Goal: Task Accomplishment & Management: Complete application form

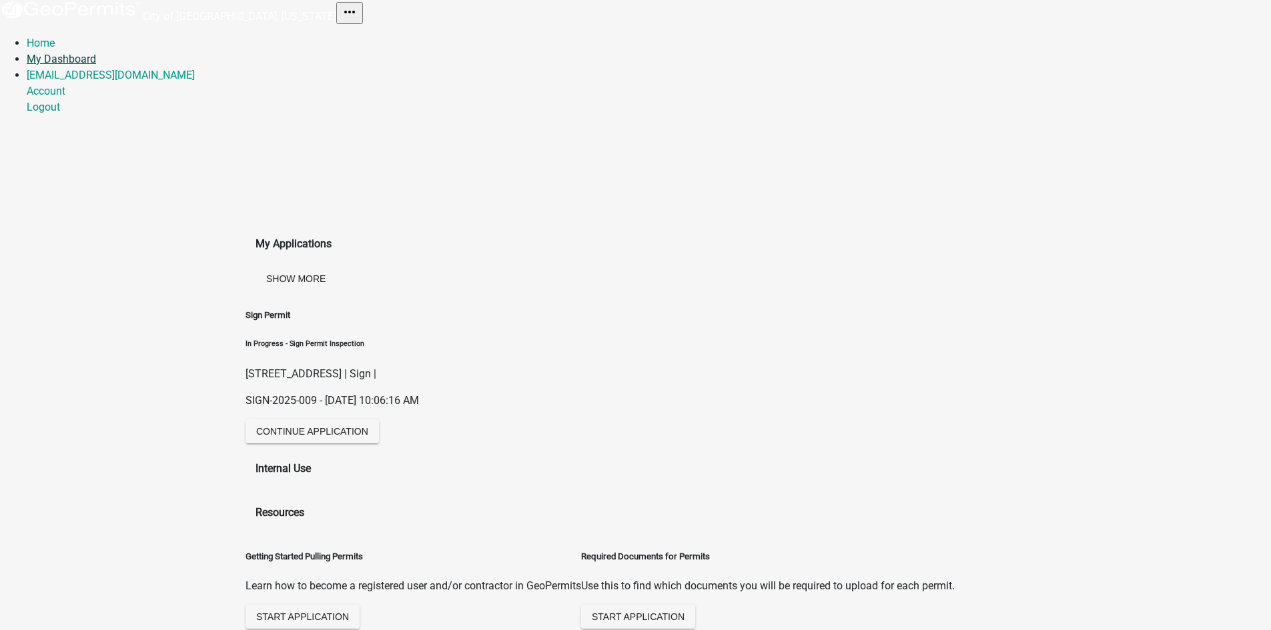
click at [73, 61] on link "My Dashboard" at bounding box center [61, 59] width 69 height 13
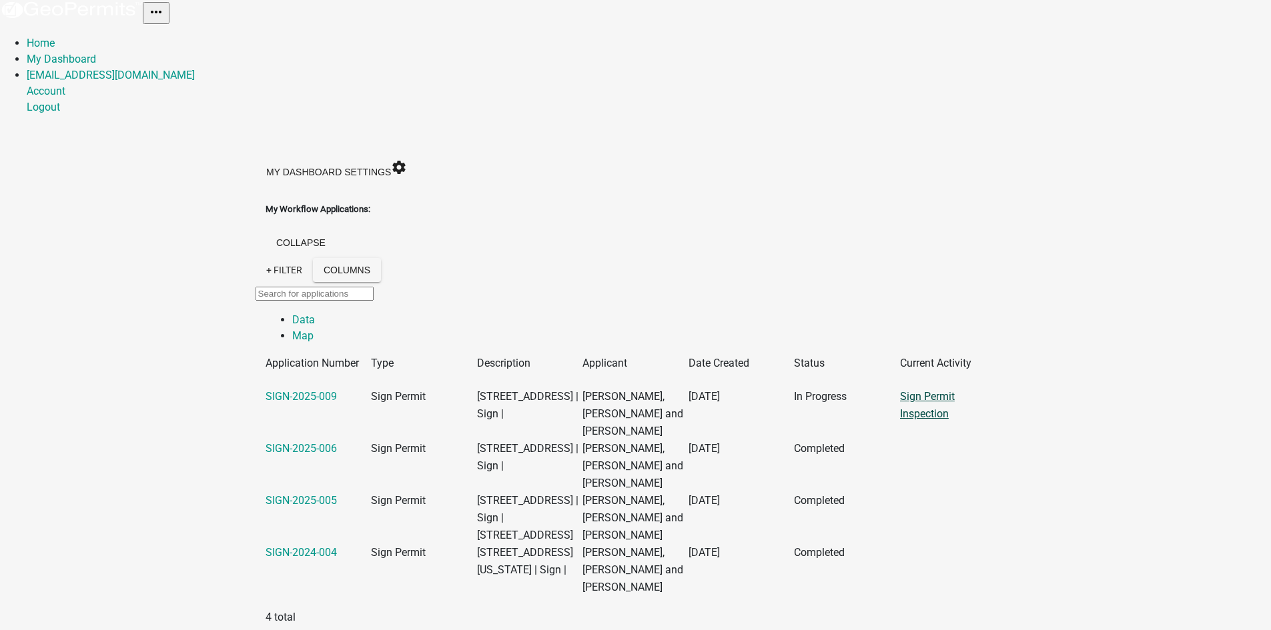
click at [917, 392] on link "Sign Permit Inspection" at bounding box center [927, 405] width 55 height 30
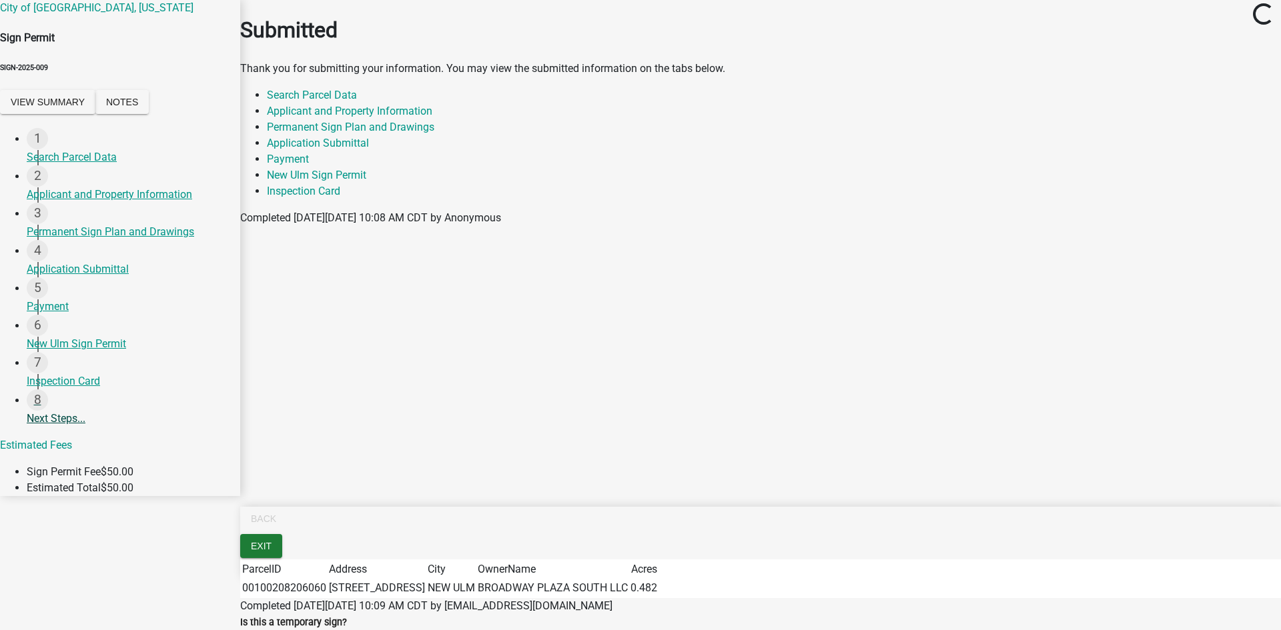
click at [60, 417] on link "8 Next Steps..." at bounding box center [133, 412] width 213 height 44
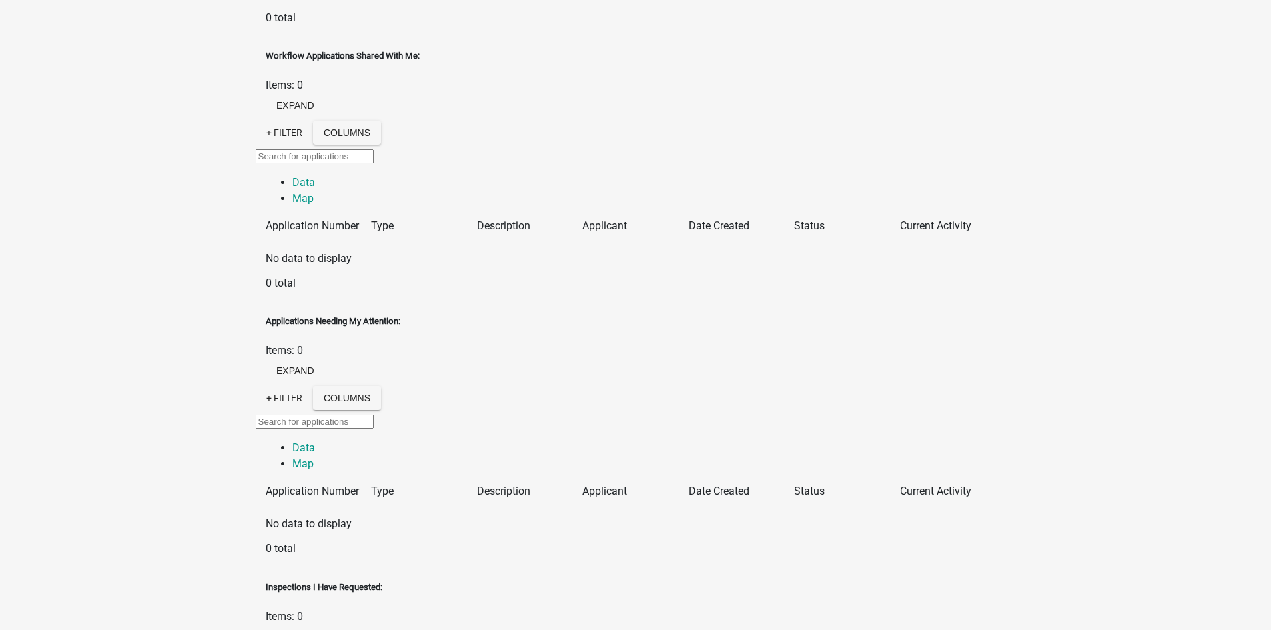
scroll to position [1001, 0]
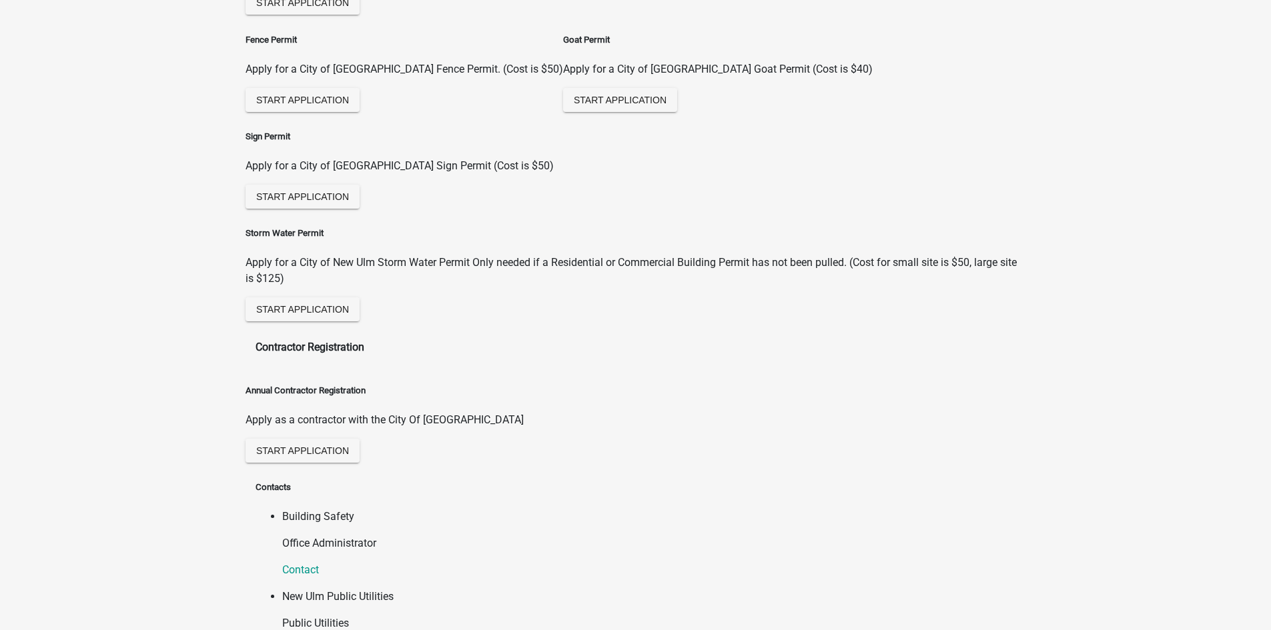
scroll to position [1668, 0]
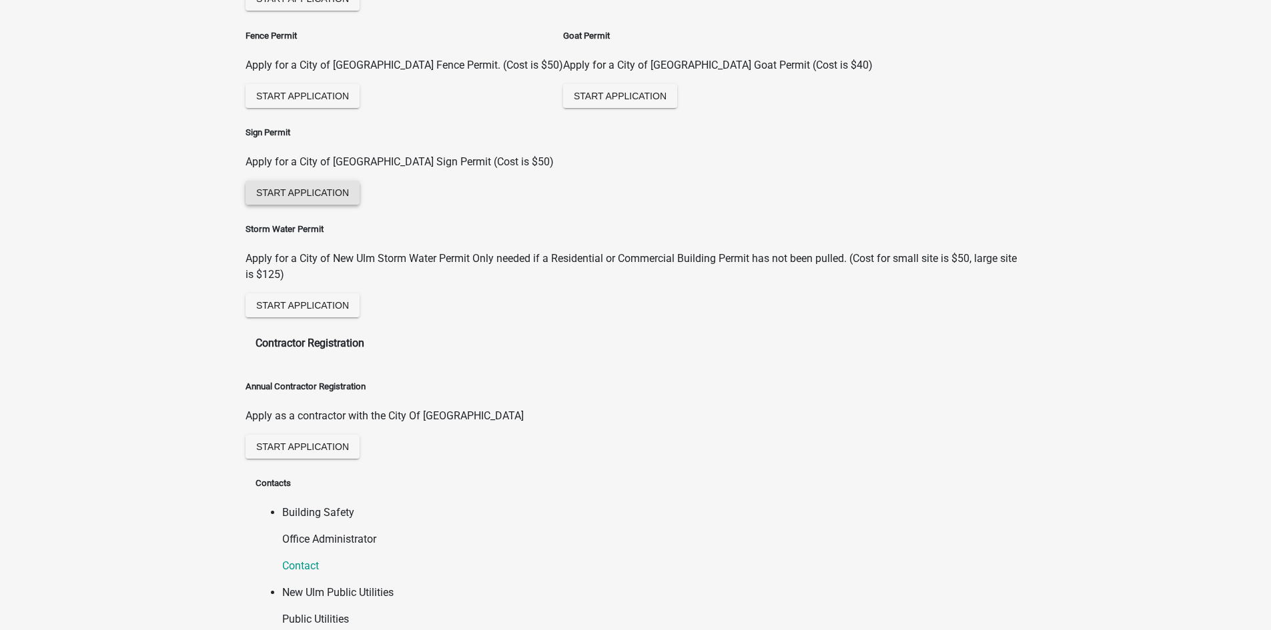
click at [349, 187] on span "Start Application" at bounding box center [302, 192] width 93 height 11
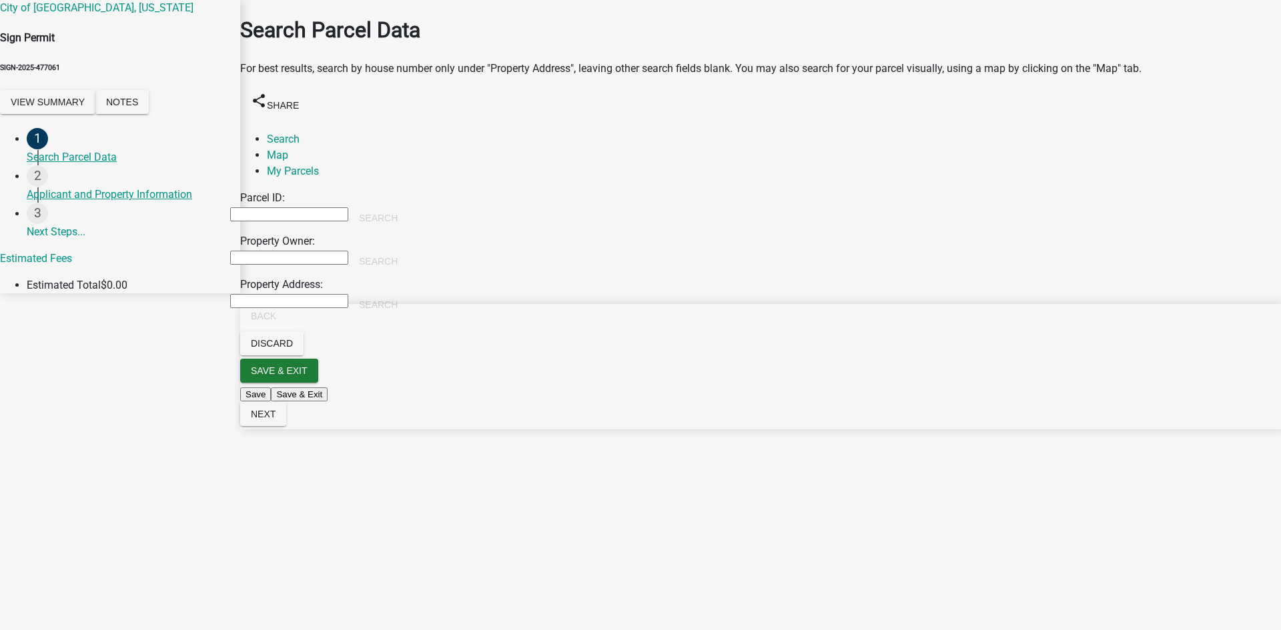
click at [277, 300] on input "Property Address:" at bounding box center [289, 301] width 118 height 14
click at [387, 303] on button "Search" at bounding box center [378, 305] width 60 height 24
drag, startPoint x: 322, startPoint y: 297, endPoint x: 158, endPoint y: 295, distance: 163.4
click at [158, 295] on wm-app "City of New Ulm, Minnesota Sign Permit SIGN-2025-477061 View Summary Notes 1 Se…" at bounding box center [640, 215] width 1281 height 430
type input "210 20th Street south"
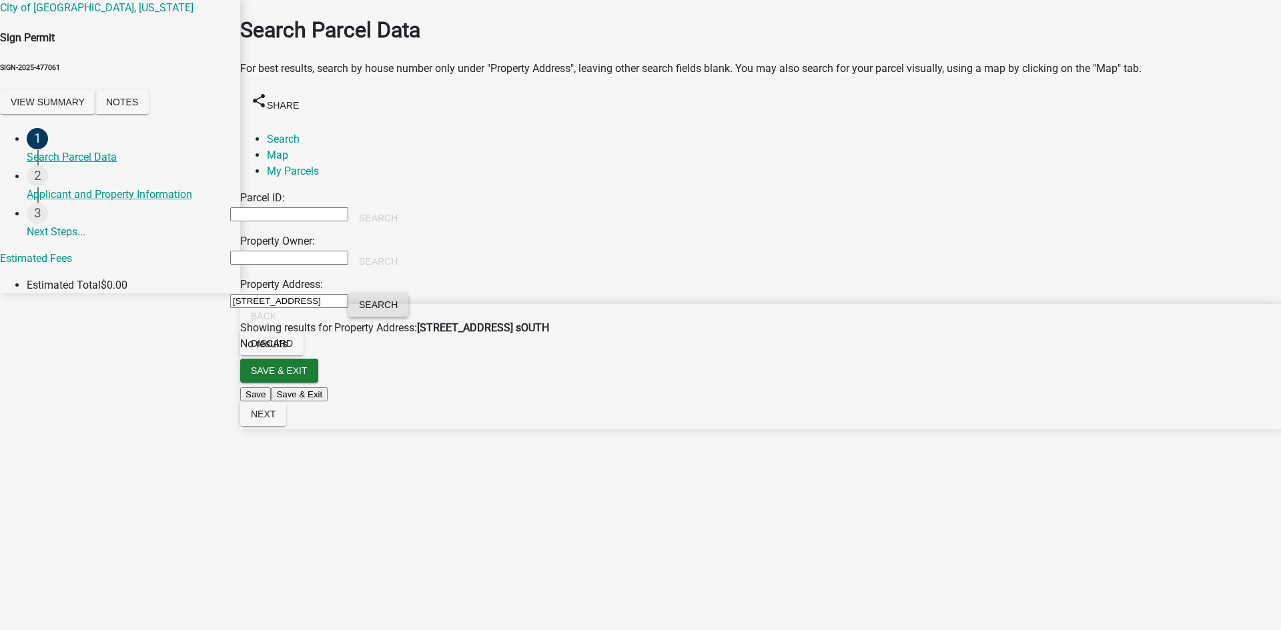
click at [374, 304] on button "Search" at bounding box center [378, 305] width 60 height 24
click at [382, 381] on main "Search Parcel Data For best results, search by house number only under "Propert…" at bounding box center [760, 295] width 1041 height 590
click at [324, 297] on input "210 20th Street south" at bounding box center [289, 301] width 118 height 14
click at [285, 151] on link "Map" at bounding box center [277, 155] width 21 height 13
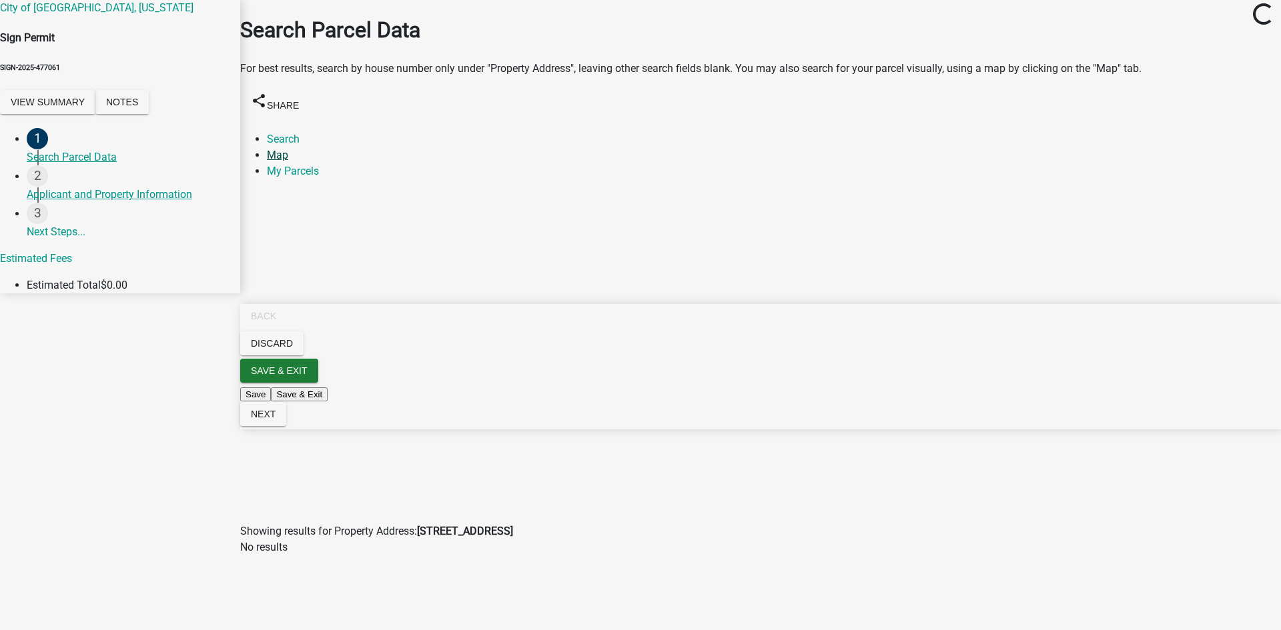
click at [287, 153] on link "Map" at bounding box center [277, 155] width 21 height 13
click at [284, 153] on link "Map" at bounding box center [277, 155] width 21 height 13
click at [281, 155] on link "Map" at bounding box center [277, 155] width 21 height 13
click at [291, 134] on link "Search" at bounding box center [283, 139] width 33 height 13
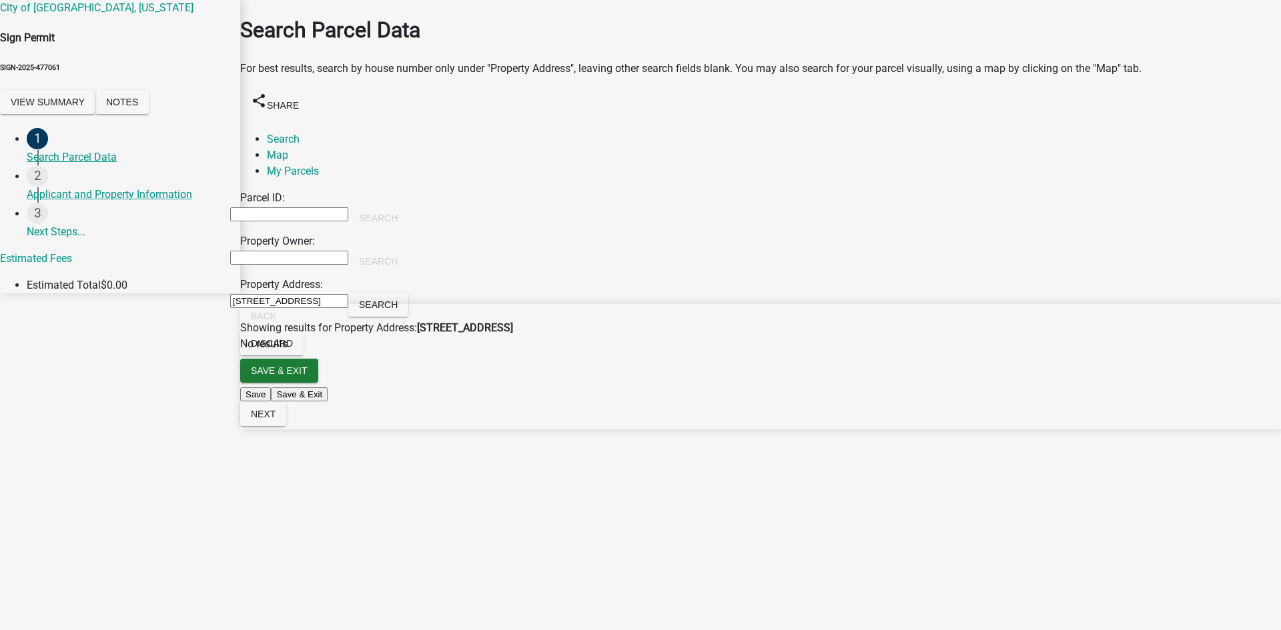
click at [322, 300] on input "210 20th Street south" at bounding box center [289, 301] width 118 height 14
click at [386, 304] on button "Search" at bounding box center [378, 305] width 60 height 24
click at [464, 374] on main "Search Parcel Data For best results, search by house number only under "Propert…" at bounding box center [760, 295] width 1041 height 590
drag, startPoint x: 302, startPoint y: 297, endPoint x: 313, endPoint y: 297, distance: 11.3
click at [313, 297] on input "210 20th Street" at bounding box center [289, 301] width 118 height 14
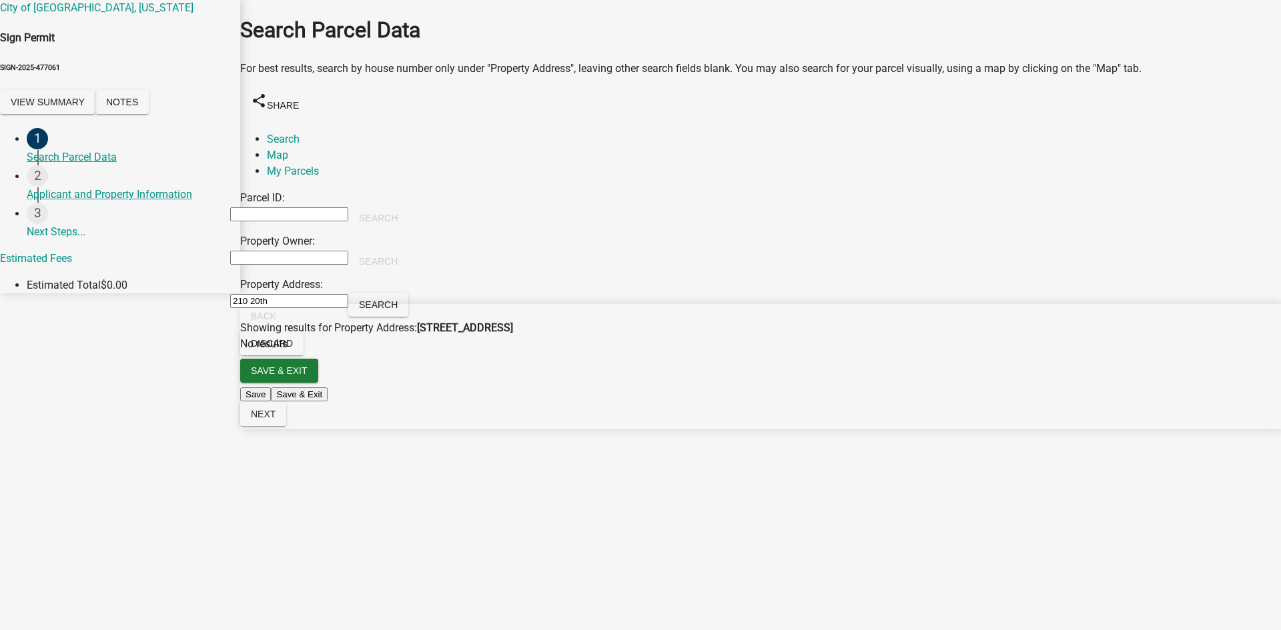
type input "210 20th"
click at [384, 293] on div "Search" at bounding box center [378, 306] width 60 height 27
click at [384, 302] on button "Search" at bounding box center [378, 305] width 60 height 24
click at [277, 297] on input "210 20th" at bounding box center [289, 301] width 118 height 14
click at [293, 168] on link "My Parcels" at bounding box center [293, 171] width 52 height 13
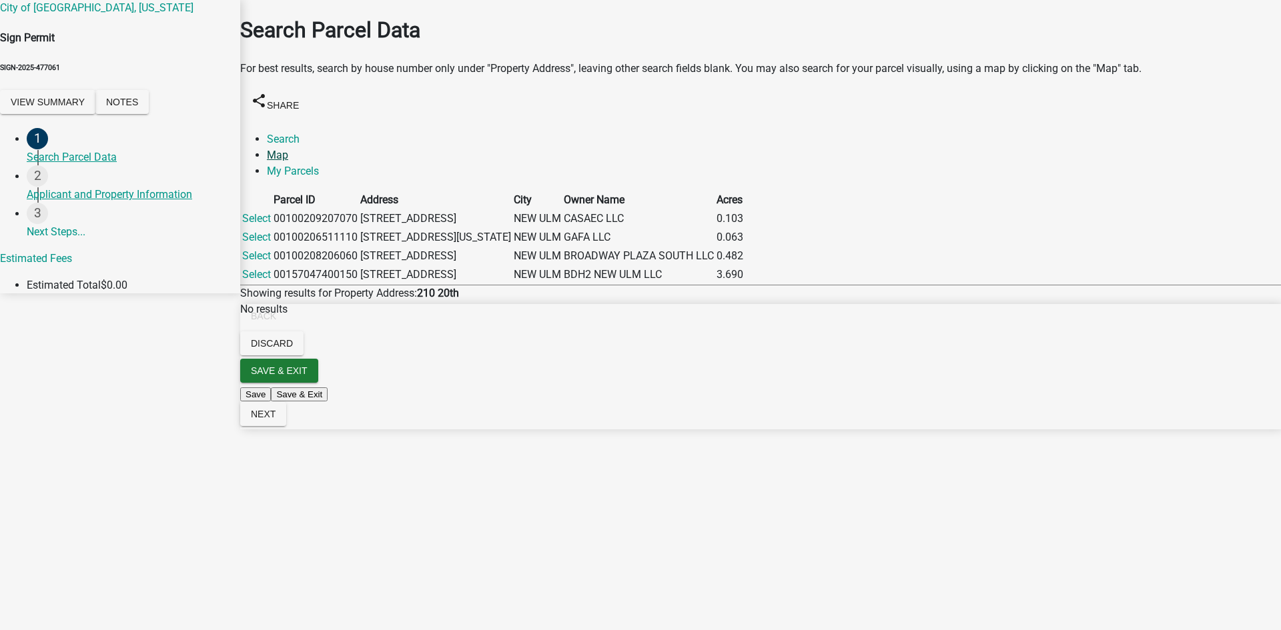
click at [280, 154] on link "Map" at bounding box center [277, 155] width 21 height 13
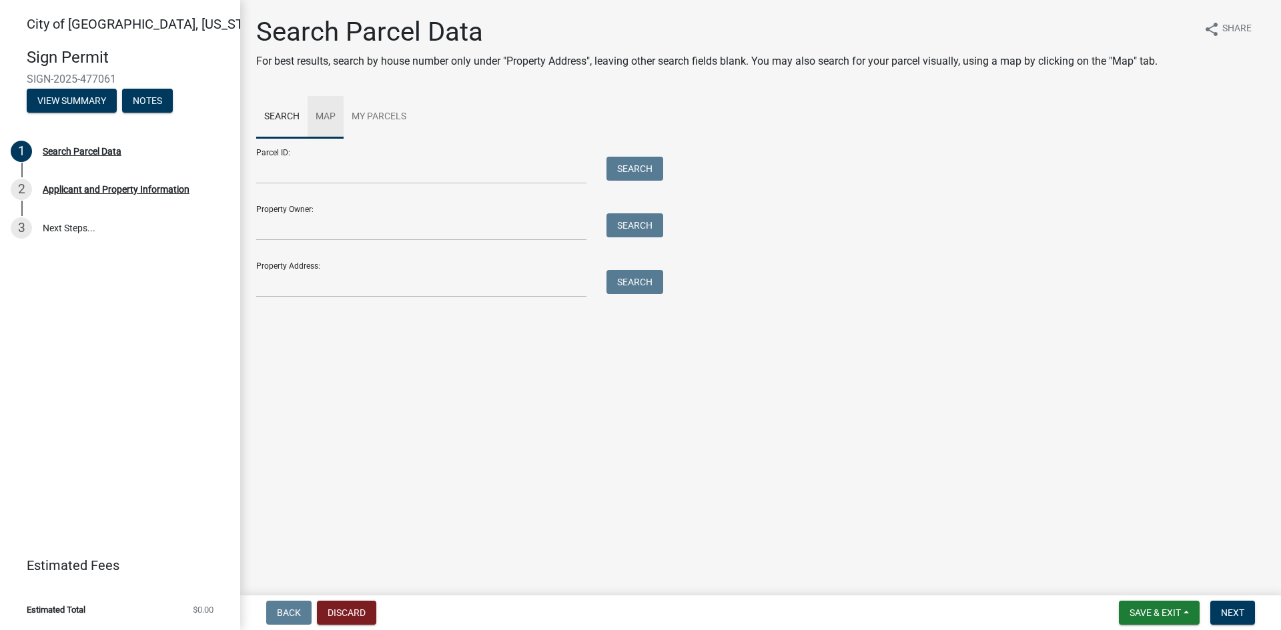
click at [330, 113] on link "Map" at bounding box center [326, 117] width 36 height 43
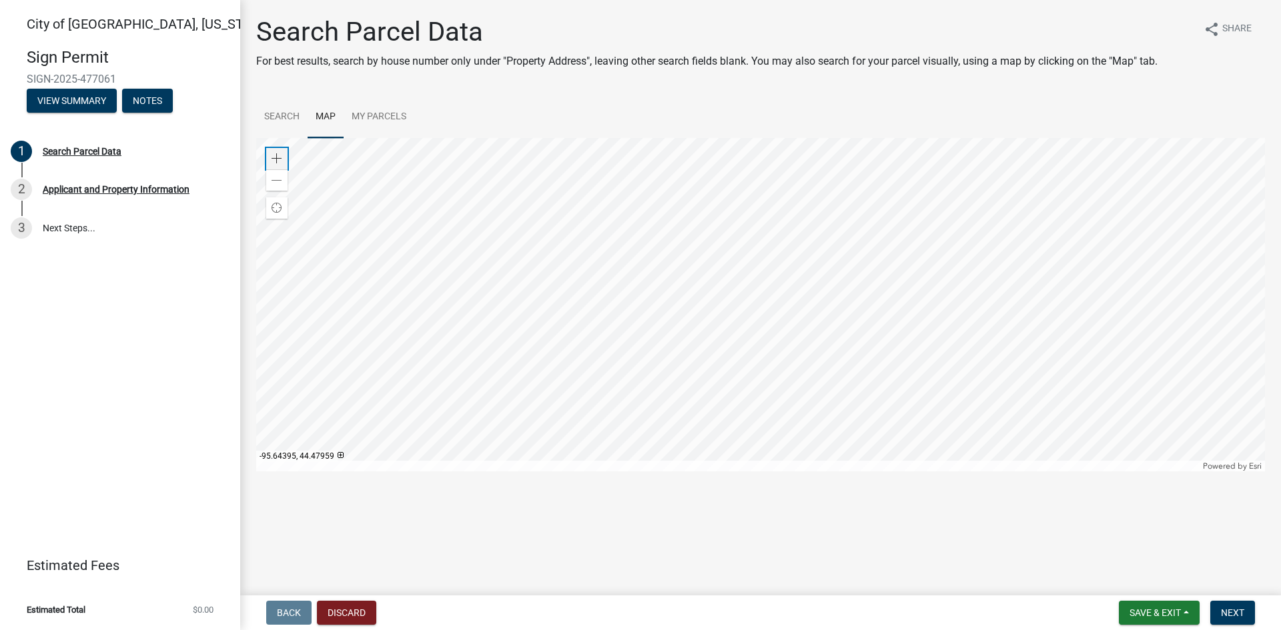
click at [275, 159] on span at bounding box center [276, 158] width 11 height 11
click at [404, 314] on div at bounding box center [760, 305] width 1009 height 334
click at [282, 116] on link "Search" at bounding box center [281, 117] width 51 height 43
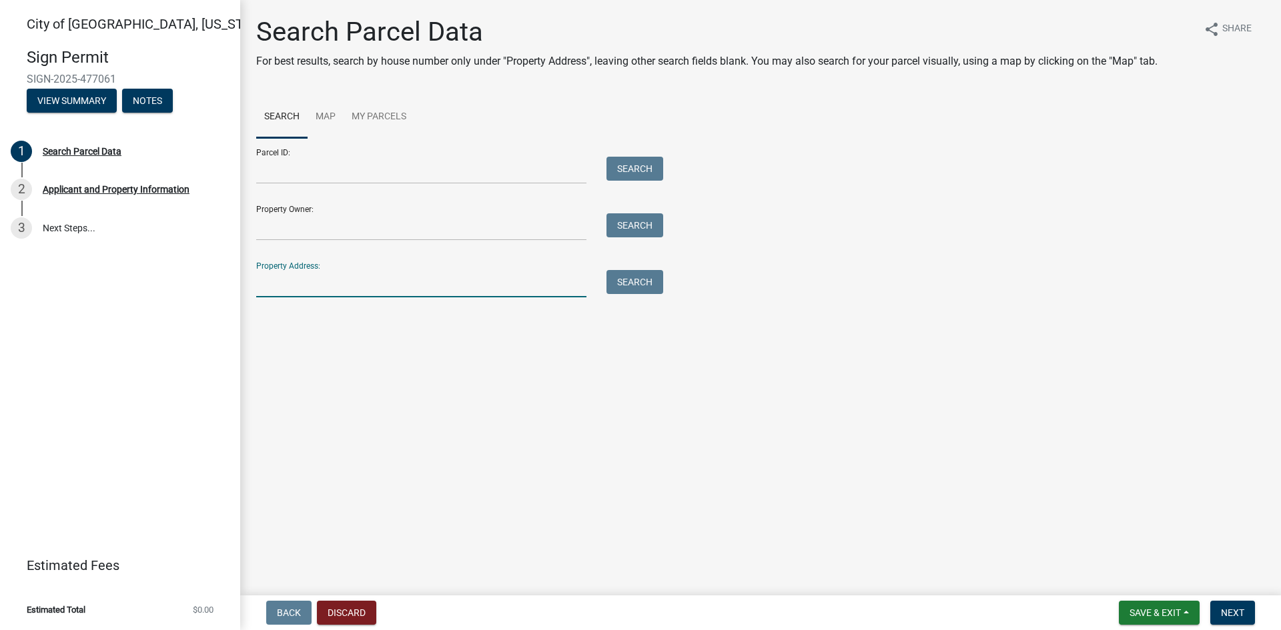
click at [321, 290] on input "Property Address:" at bounding box center [421, 283] width 330 height 27
drag, startPoint x: 635, startPoint y: 288, endPoint x: 624, endPoint y: 290, distance: 11.0
click at [634, 288] on button "Search" at bounding box center [634, 282] width 57 height 24
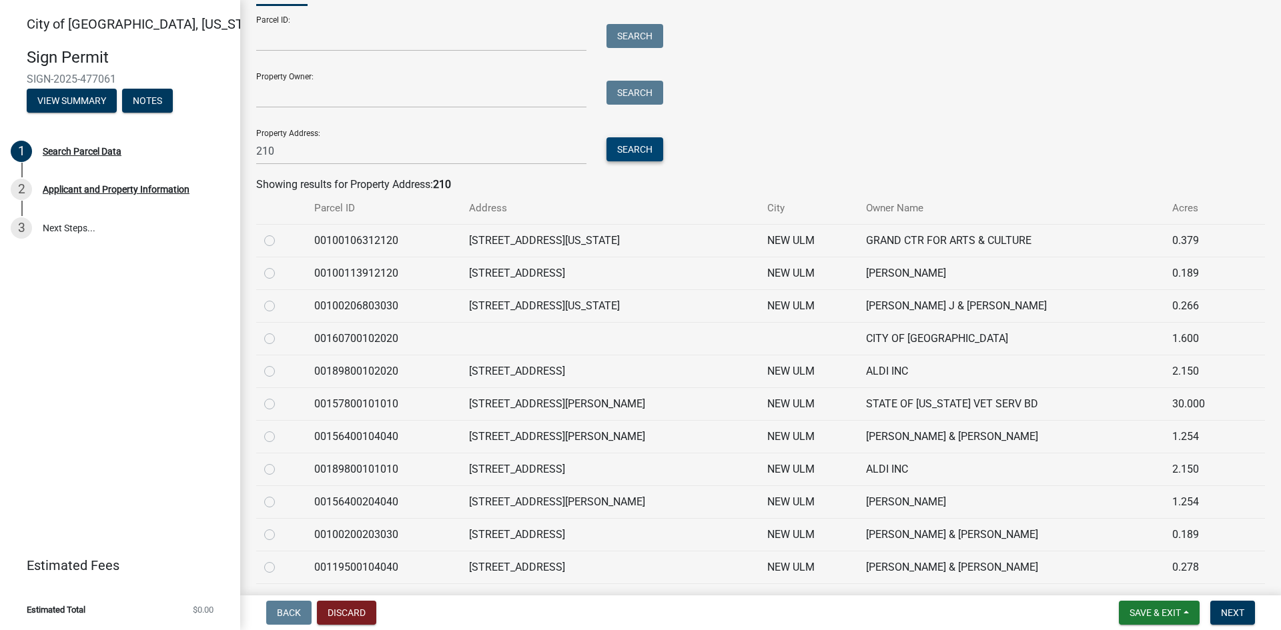
scroll to position [133, 0]
click at [306, 149] on input "210" at bounding box center [421, 150] width 330 height 27
click at [334, 151] on input "210" at bounding box center [421, 150] width 330 height 27
click at [636, 145] on button "Search" at bounding box center [634, 149] width 57 height 24
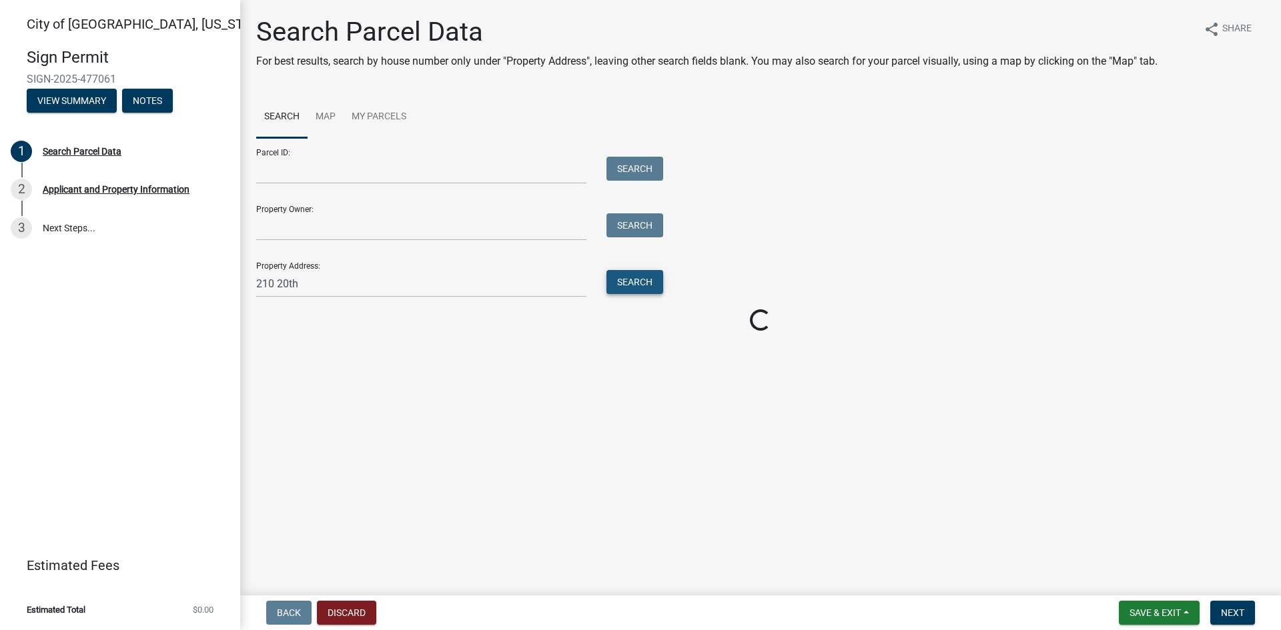
scroll to position [0, 0]
click at [338, 288] on input "210 20th" at bounding box center [421, 283] width 330 height 27
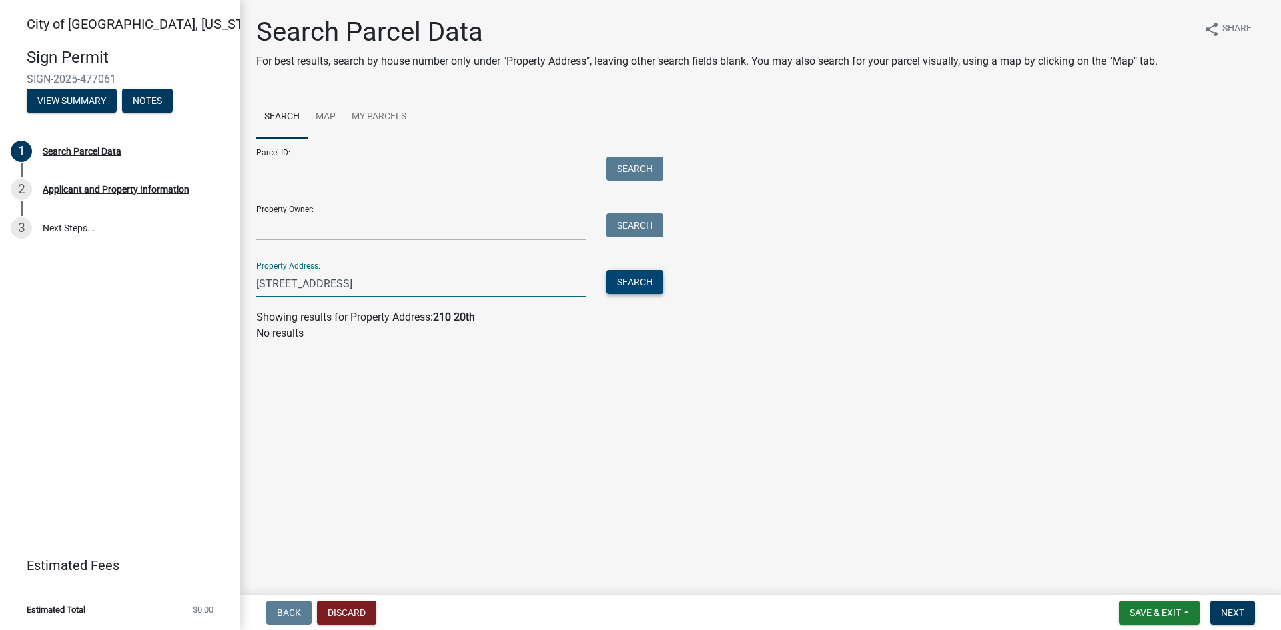
click at [644, 281] on button "Search" at bounding box center [634, 282] width 57 height 24
click at [376, 277] on input "[STREET_ADDRESS]" at bounding box center [421, 283] width 330 height 27
click at [636, 283] on button "Search" at bounding box center [634, 282] width 57 height 24
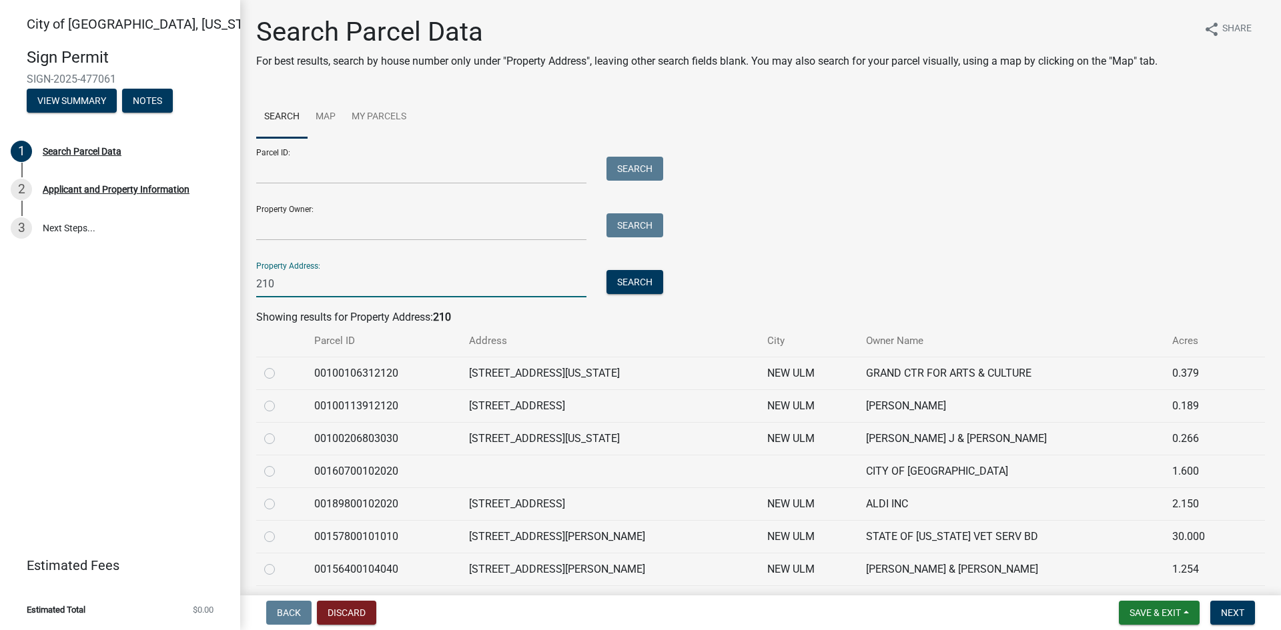
drag, startPoint x: 303, startPoint y: 281, endPoint x: 141, endPoint y: 281, distance: 161.4
click at [141, 281] on div "[GEOGRAPHIC_DATA], [US_STATE] Sign Permit SIGN-2025-477061 View Summary Notes 1…" at bounding box center [640, 315] width 1281 height 630
click at [612, 279] on button "Search" at bounding box center [634, 282] width 57 height 24
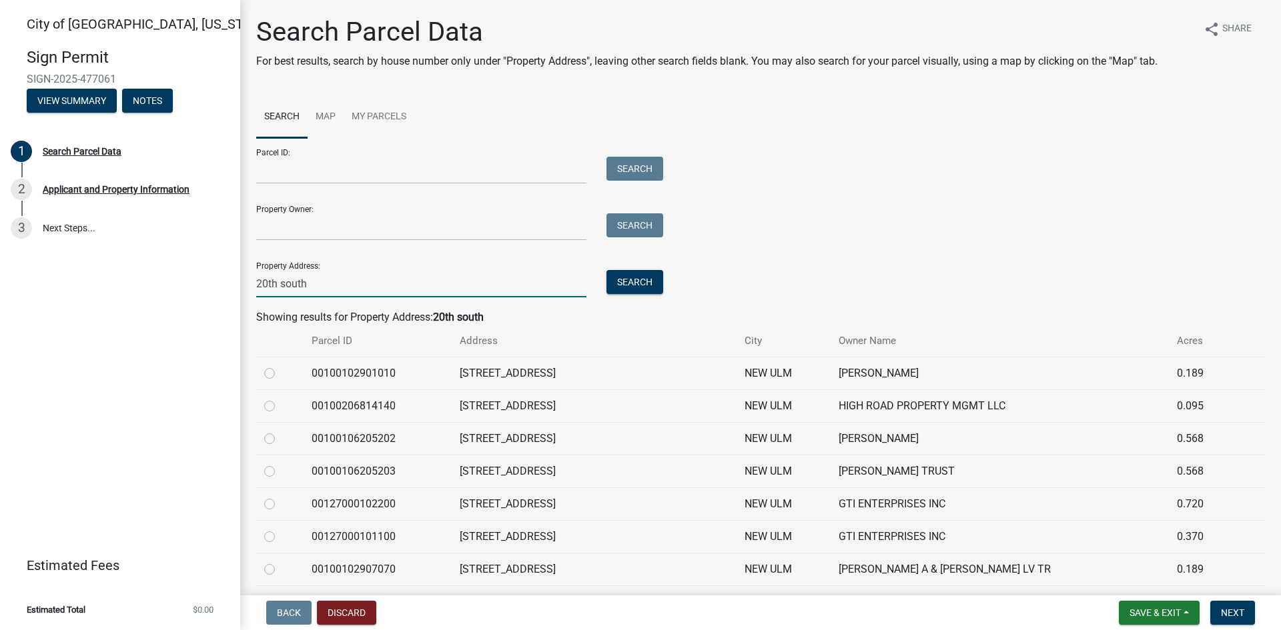
click at [281, 284] on input "20th south" at bounding box center [421, 283] width 330 height 27
drag, startPoint x: 350, startPoint y: 281, endPoint x: 306, endPoint y: 288, distance: 44.4
click at [306, 288] on input "20th St Ssouth" at bounding box center [421, 283] width 330 height 27
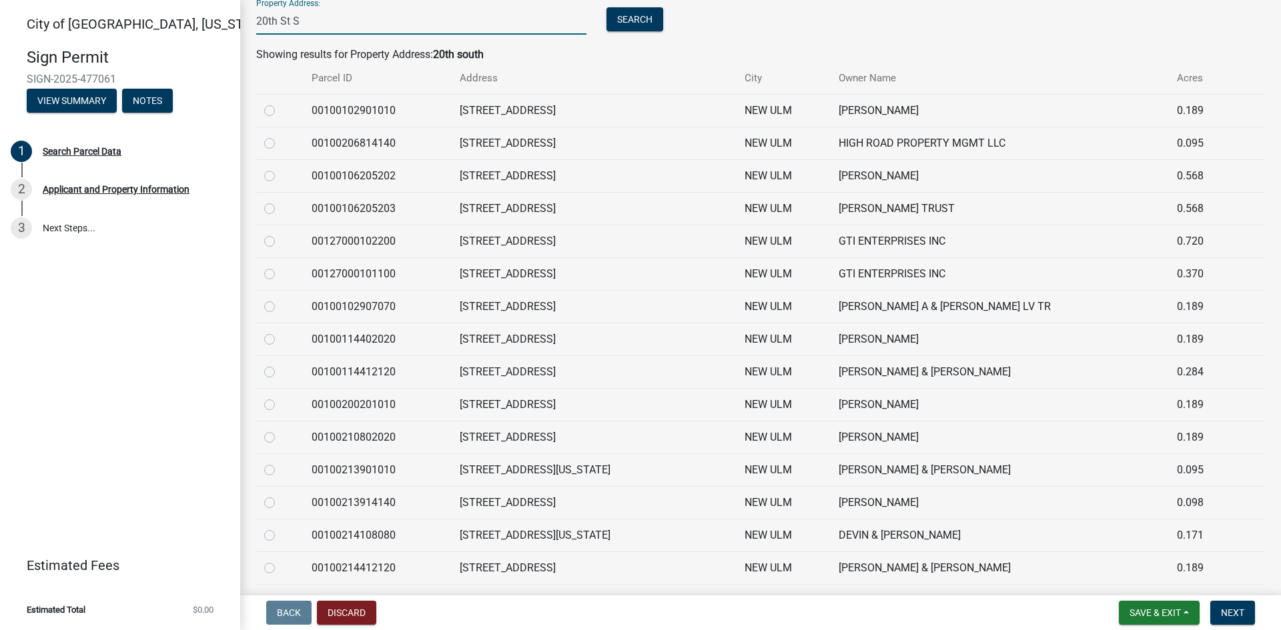
scroll to position [267, 0]
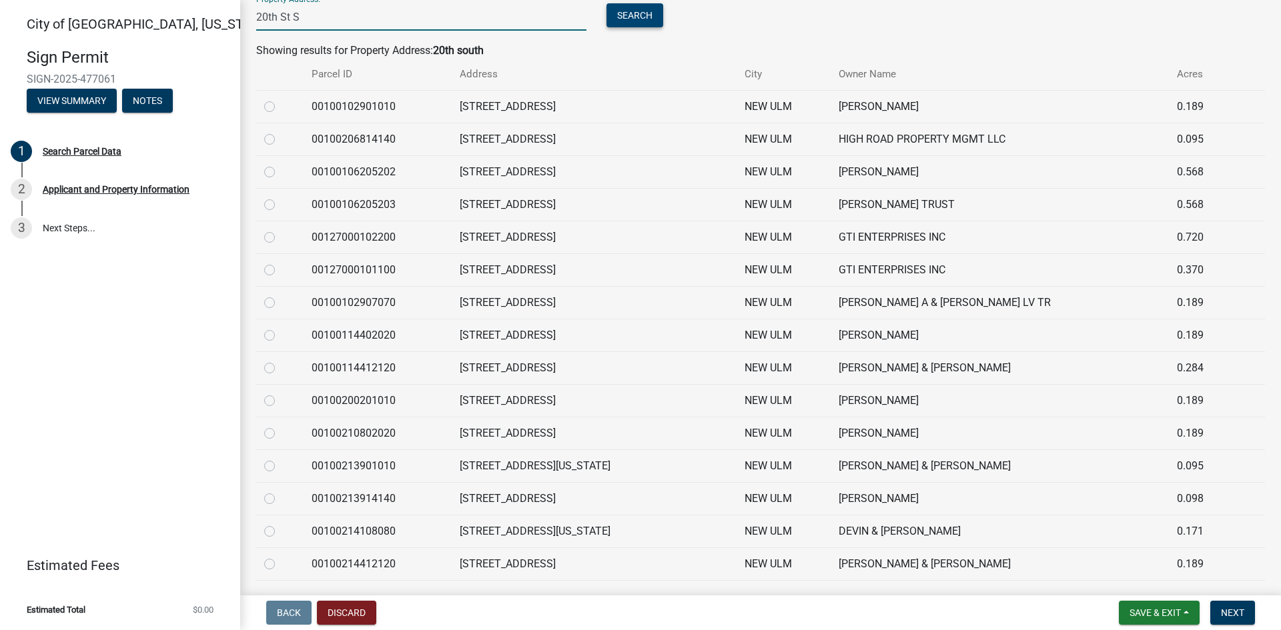
click at [616, 16] on button "Search" at bounding box center [634, 15] width 57 height 24
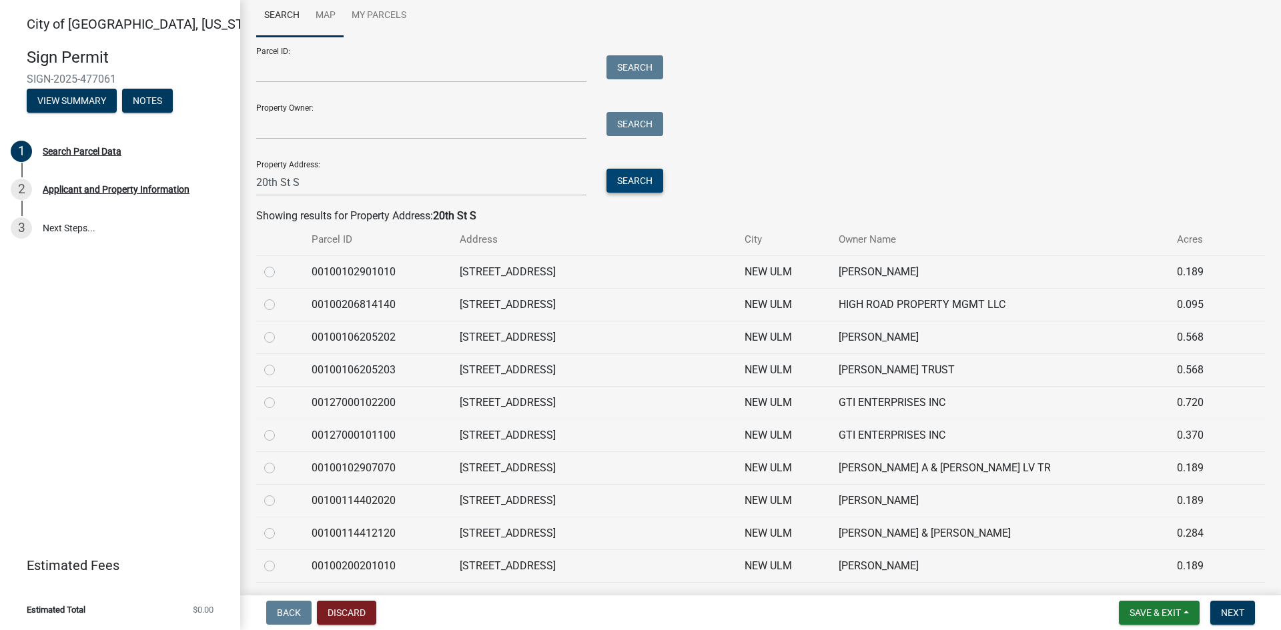
scroll to position [0, 0]
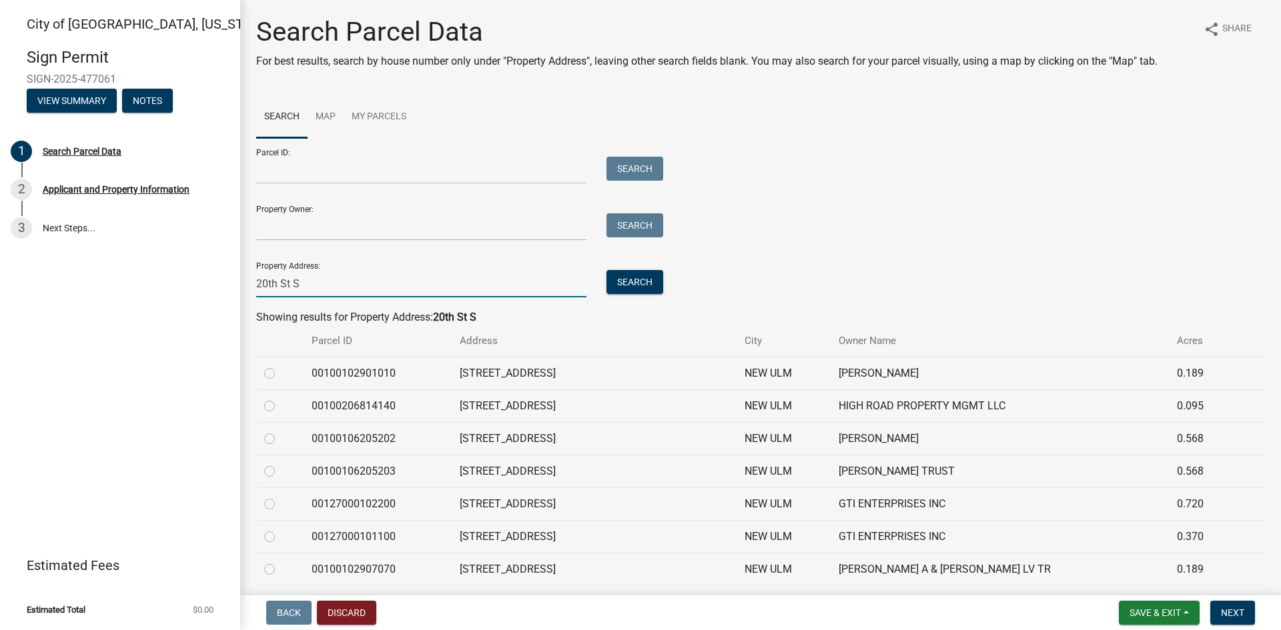
click at [257, 284] on input "20th St S" at bounding box center [421, 283] width 330 height 27
click at [640, 276] on button "Search" at bounding box center [634, 282] width 57 height 24
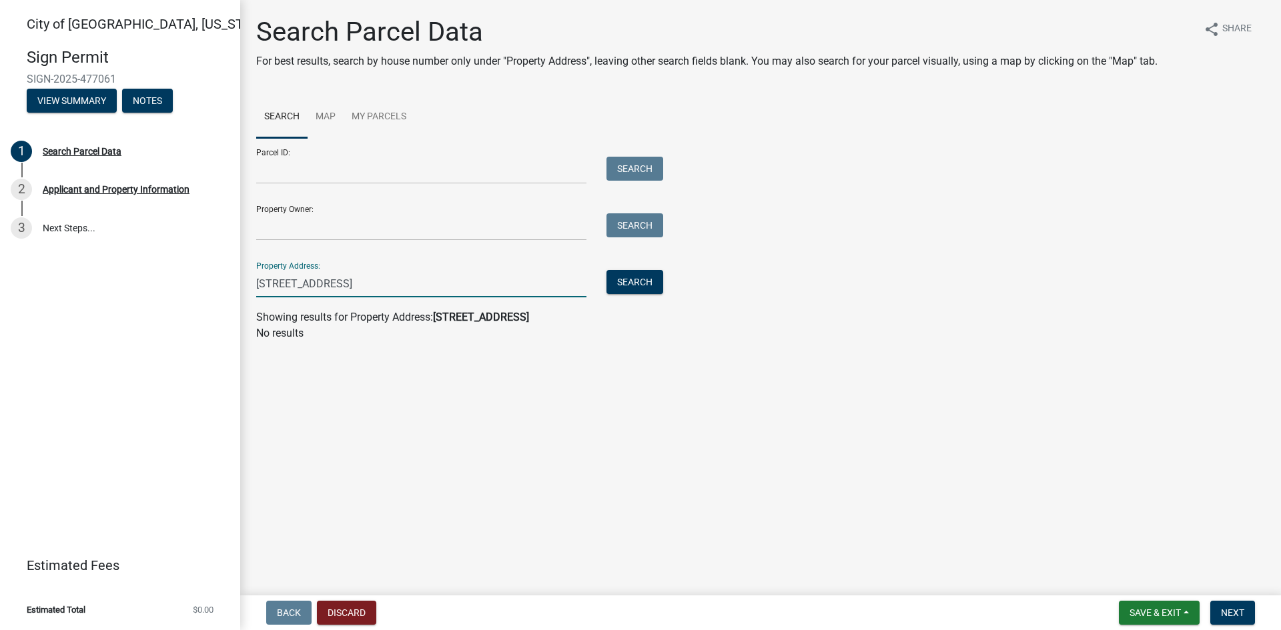
drag, startPoint x: 275, startPoint y: 285, endPoint x: 212, endPoint y: 278, distance: 63.1
click at [212, 278] on div "[GEOGRAPHIC_DATA], [US_STATE] Sign Permit SIGN-2025-477061 View Summary Notes 1…" at bounding box center [640, 315] width 1281 height 630
type input "20th St S"
click at [630, 282] on button "Search" at bounding box center [634, 282] width 57 height 24
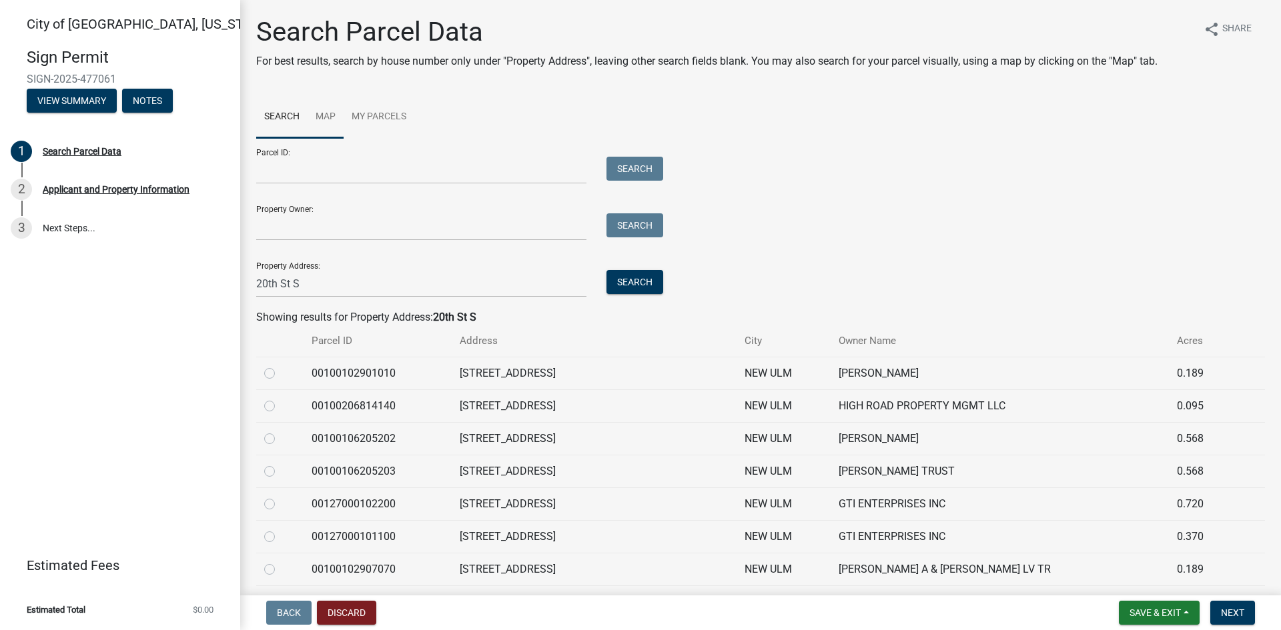
drag, startPoint x: 328, startPoint y: 116, endPoint x: 332, endPoint y: 135, distance: 19.1
click at [328, 116] on link "Map" at bounding box center [326, 117] width 36 height 43
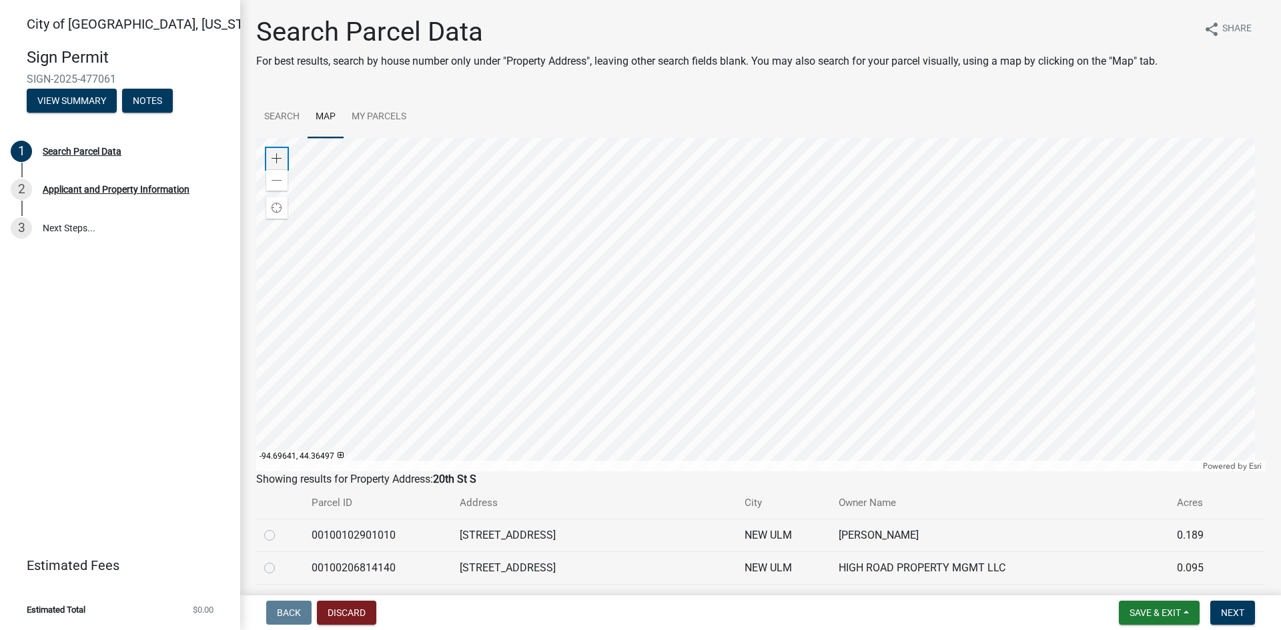
click at [278, 157] on span at bounding box center [276, 158] width 11 height 11
click at [498, 138] on div at bounding box center [760, 305] width 1009 height 334
click at [504, 138] on div at bounding box center [760, 305] width 1009 height 334
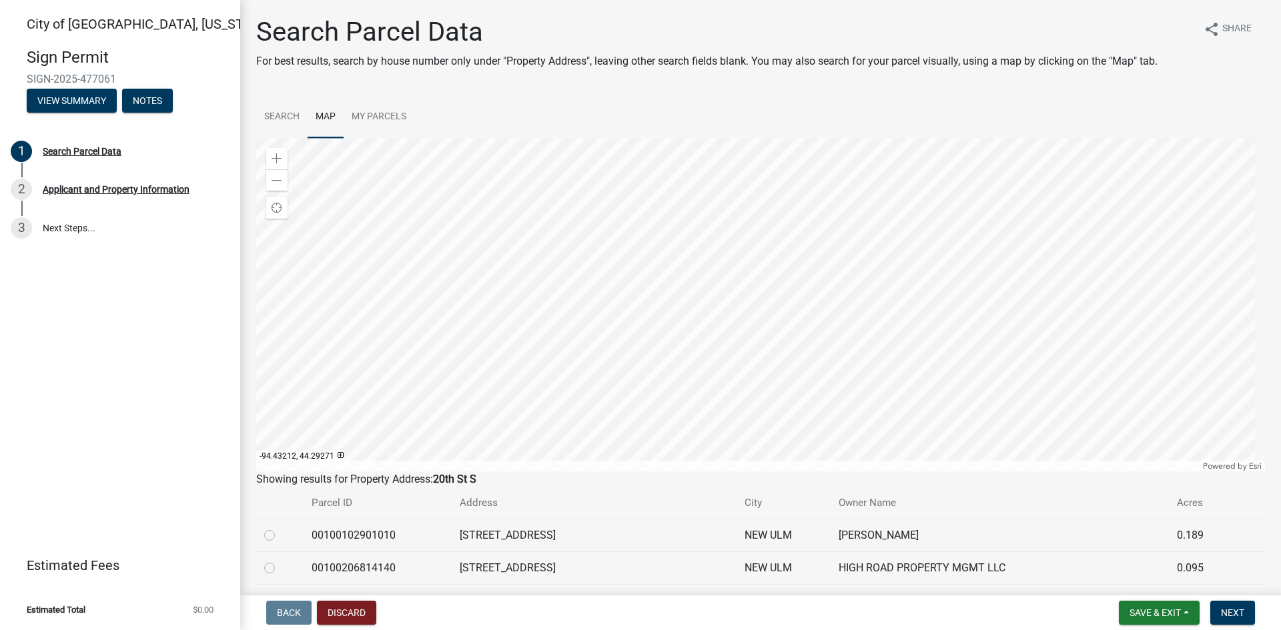
click at [734, 296] on div at bounding box center [760, 305] width 1009 height 334
click at [534, 392] on div at bounding box center [760, 305] width 1009 height 334
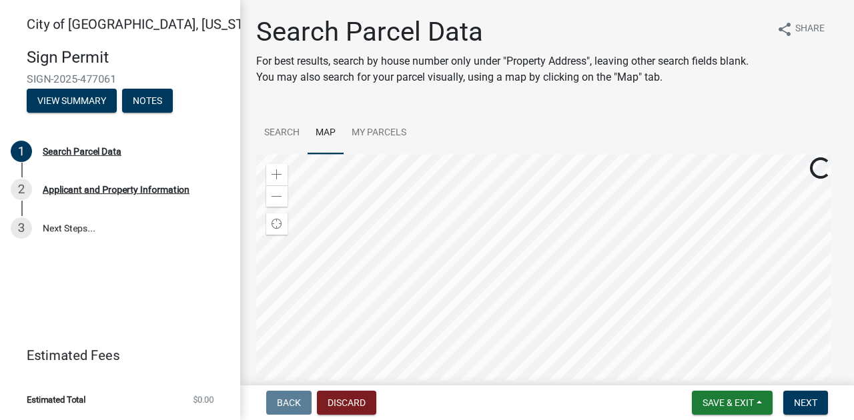
click at [428, 229] on div at bounding box center [547, 321] width 582 height 334
click at [279, 175] on span at bounding box center [276, 174] width 11 height 11
click at [514, 268] on div at bounding box center [547, 321] width 582 height 334
click at [476, 219] on div at bounding box center [547, 321] width 582 height 334
click at [448, 233] on div at bounding box center [547, 321] width 582 height 334
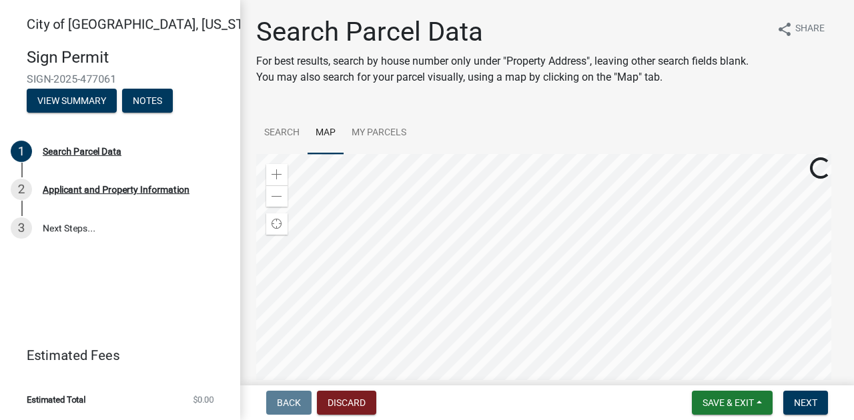
click at [475, 310] on div at bounding box center [547, 321] width 582 height 334
click at [451, 300] on div at bounding box center [547, 321] width 582 height 334
click at [456, 244] on div at bounding box center [547, 321] width 582 height 334
click at [803, 404] on span "Next" at bounding box center [805, 403] width 23 height 11
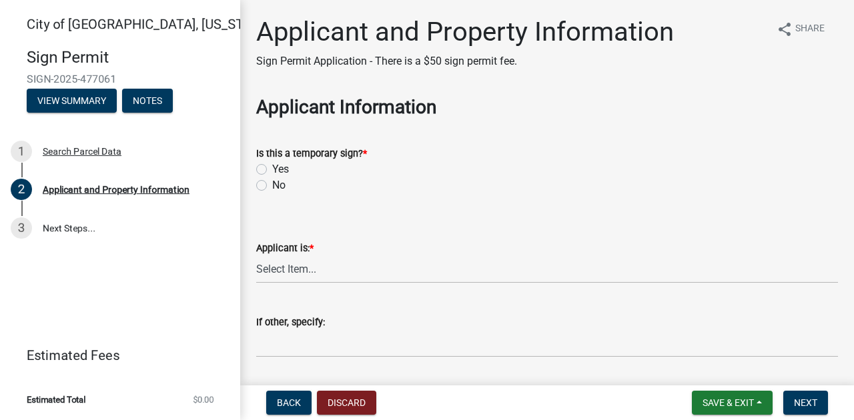
click at [272, 184] on label "No" at bounding box center [278, 185] width 13 height 16
click at [272, 184] on input "No" at bounding box center [276, 181] width 9 height 9
radio input "true"
click at [290, 267] on select "Select Item... Owner Contractor/Installer Other" at bounding box center [547, 269] width 582 height 27
click at [256, 256] on select "Select Item... Owner Contractor/Installer Other" at bounding box center [547, 269] width 582 height 27
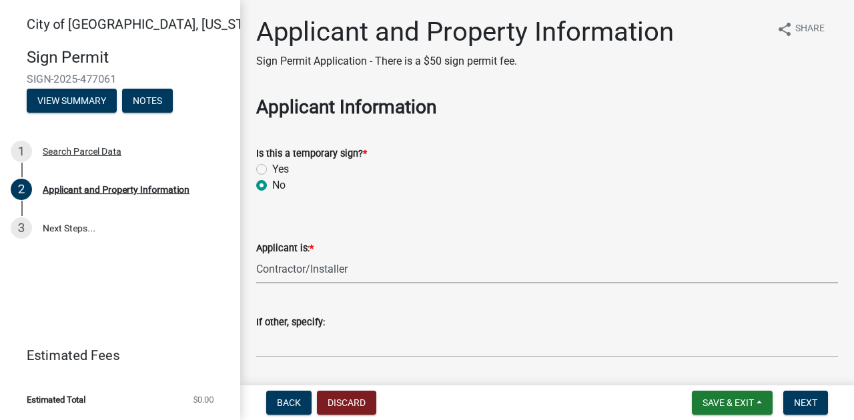
select select "1b0a4f51-4675-4ce5-b6e6-78f203fad463"
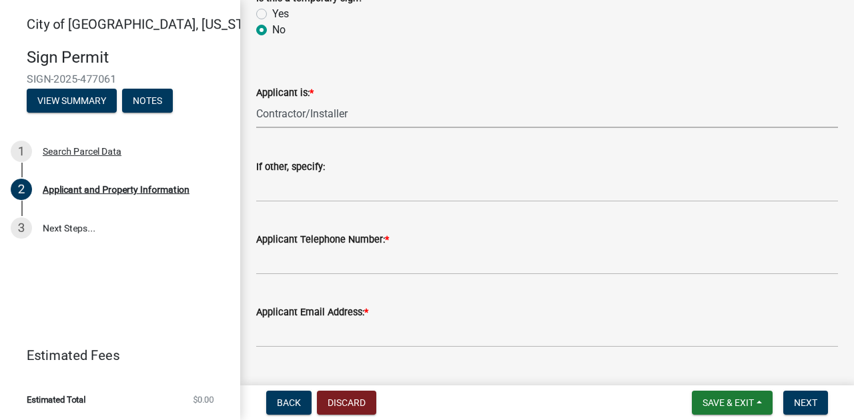
scroll to position [177, 0]
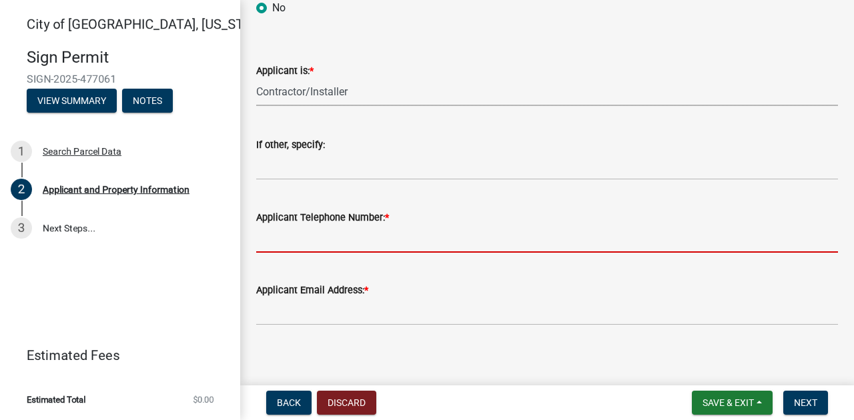
click at [315, 241] on input "Applicant Telephone Number: *" at bounding box center [547, 238] width 582 height 27
type input "[PHONE_NUMBER]"
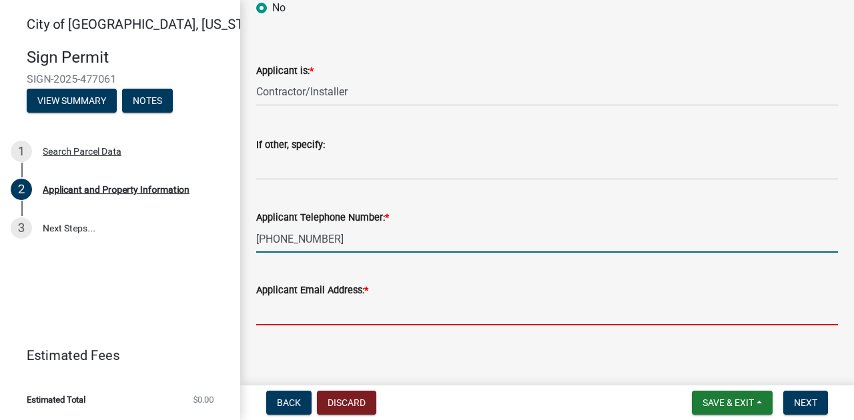
click at [303, 317] on input "Applicant Email Address: *" at bounding box center [547, 311] width 582 height 27
type input "[EMAIL_ADDRESS][DOMAIN_NAME]"
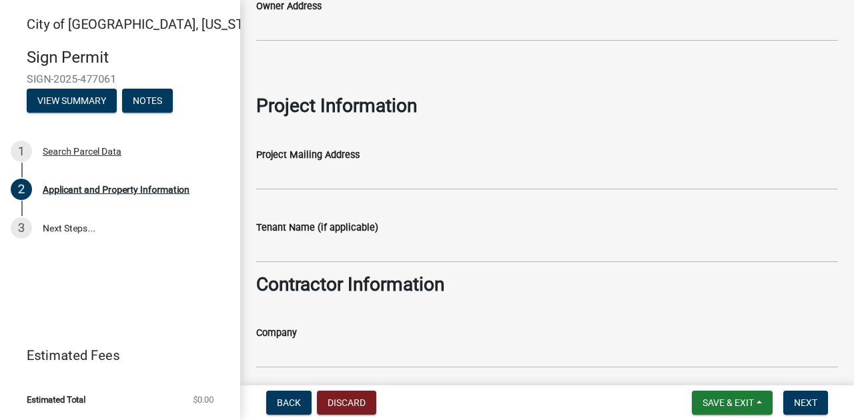
scroll to position [756, 0]
click at [310, 255] on input "Tenant Name (if applicable)" at bounding box center [547, 248] width 582 height 27
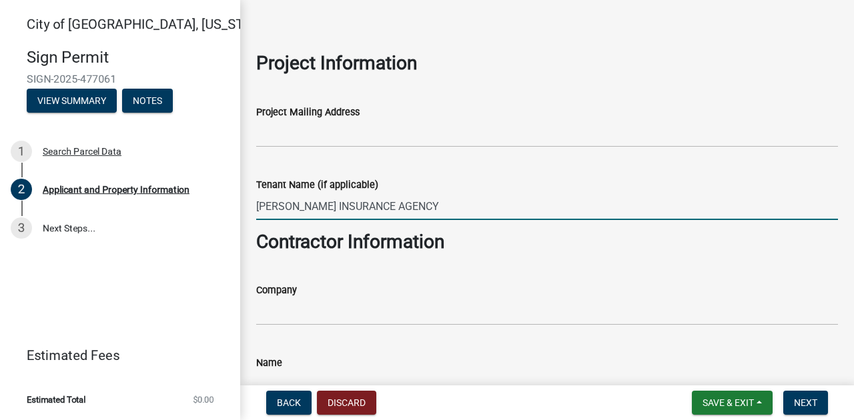
scroll to position [844, 0]
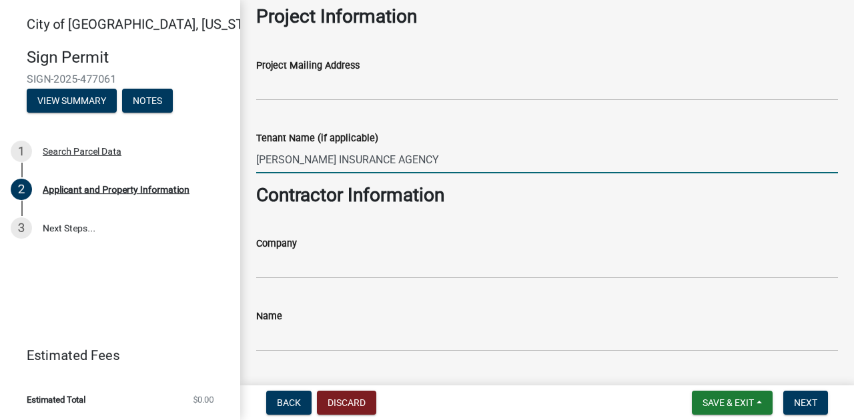
type input "[PERSON_NAME] INSURANCE AGENCY"
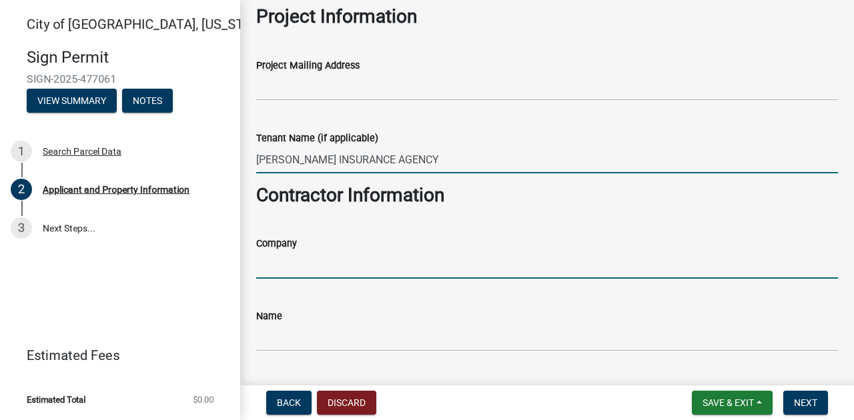
click at [283, 265] on input "Company" at bounding box center [547, 264] width 582 height 27
type input "[PERSON_NAME]'s Signs on Broadway"
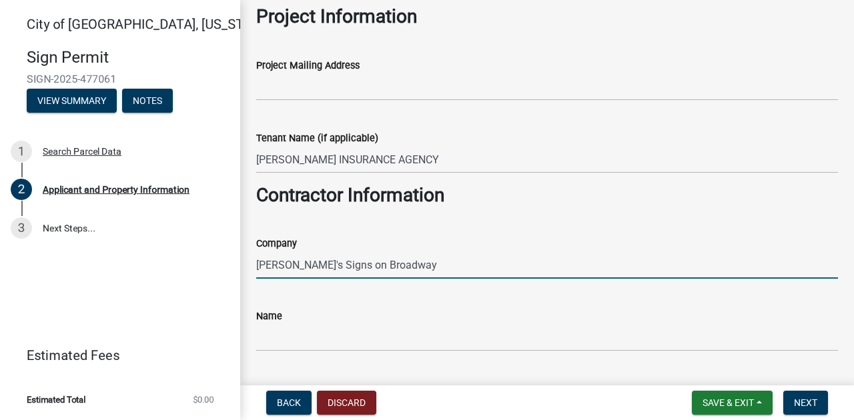
type input "[STREET_ADDRESS]"
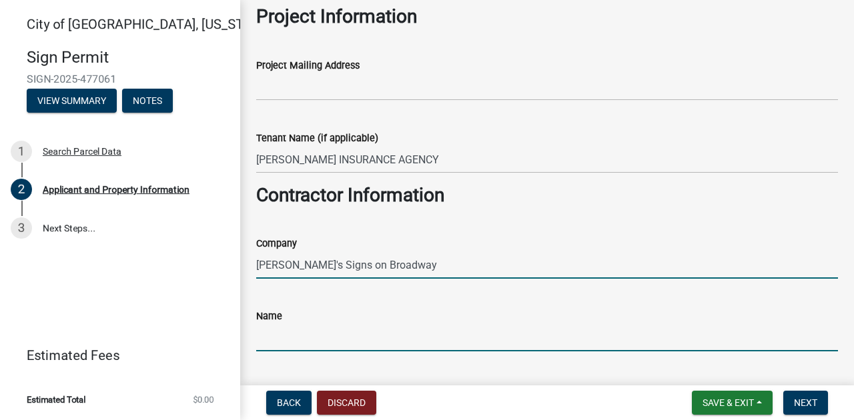
type input "[PERSON_NAME]"
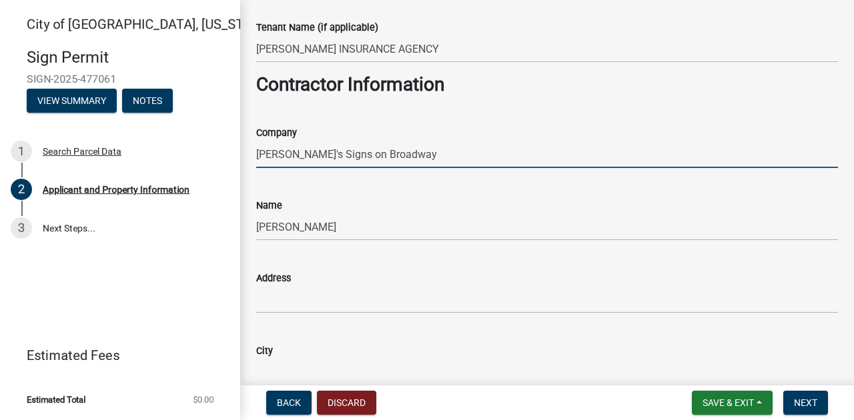
scroll to position [978, 0]
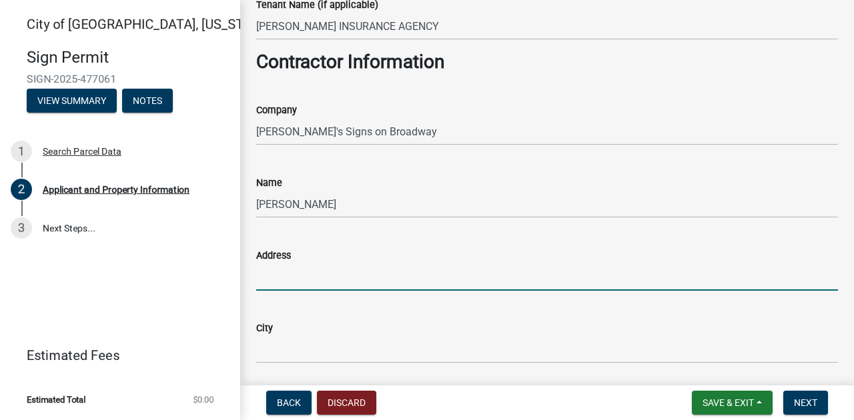
click at [302, 278] on input "Address" at bounding box center [547, 276] width 582 height 27
type input "[STREET_ADDRESS]"
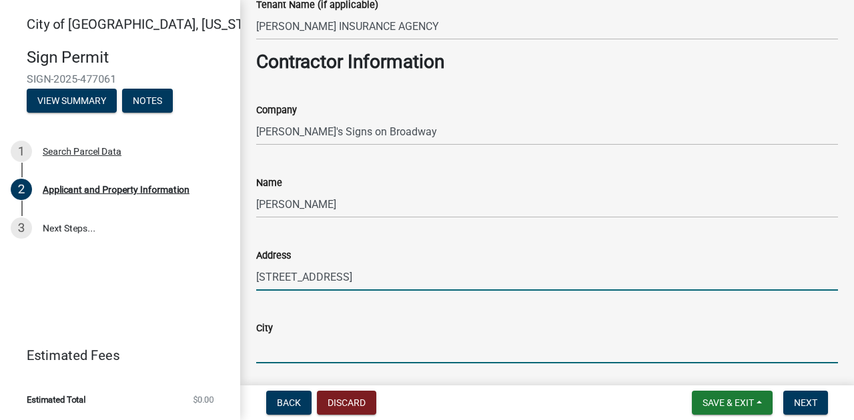
type input "[GEOGRAPHIC_DATA]"
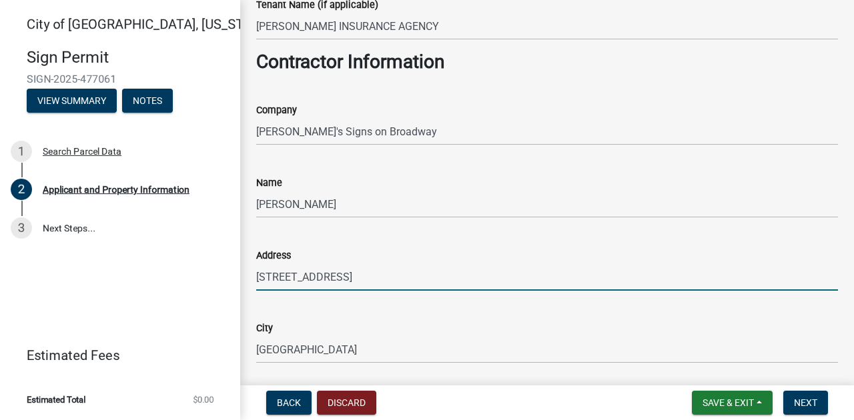
type input "[US_STATE]"
type input "56073"
type input "[EMAIL_ADDRESS][DOMAIN_NAME]"
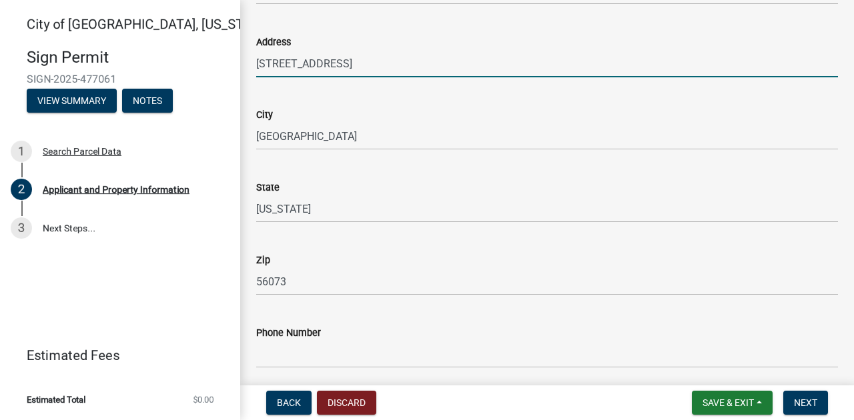
scroll to position [1289, 0]
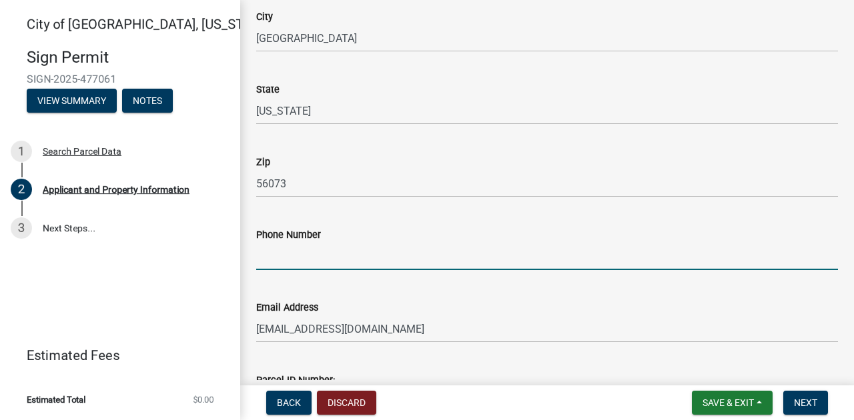
click at [322, 264] on input "Phone Number" at bounding box center [547, 256] width 582 height 27
type input "[PHONE_NUMBER]"
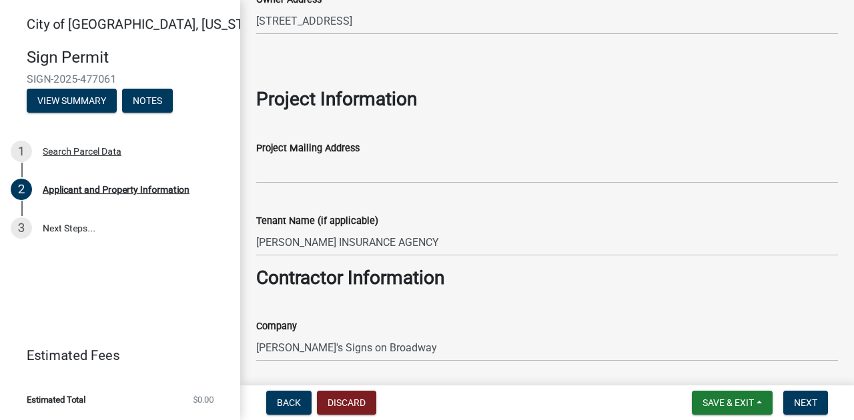
scroll to position [578, 0]
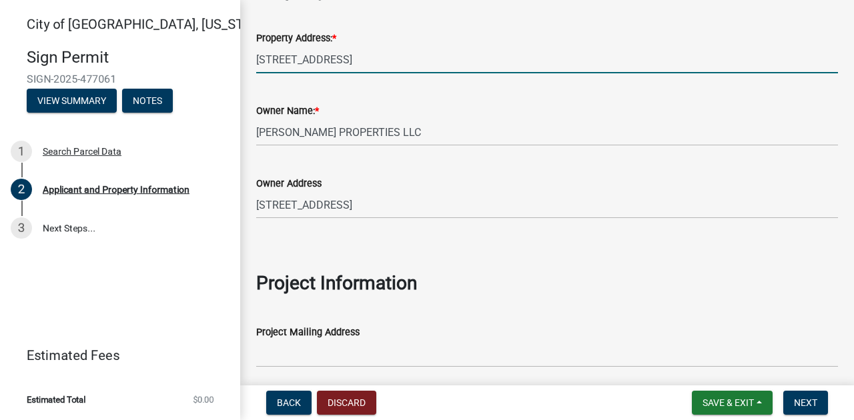
click at [351, 55] on input "[STREET_ADDRESS]" at bounding box center [547, 59] width 582 height 27
click at [273, 61] on input "[STREET_ADDRESS]" at bounding box center [547, 59] width 582 height 27
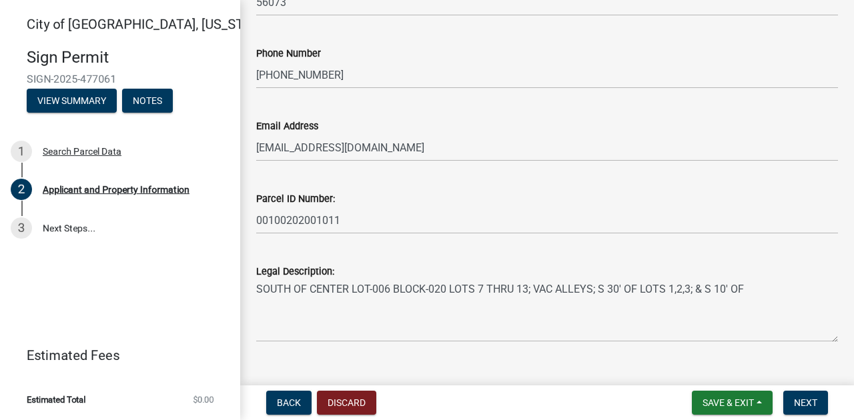
scroll to position [1496, 0]
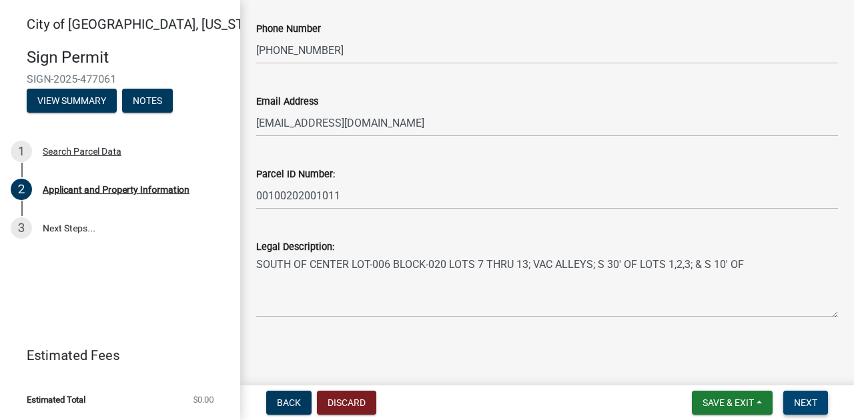
type input "[STREET_ADDRESS]"
click at [815, 405] on span "Next" at bounding box center [805, 403] width 23 height 11
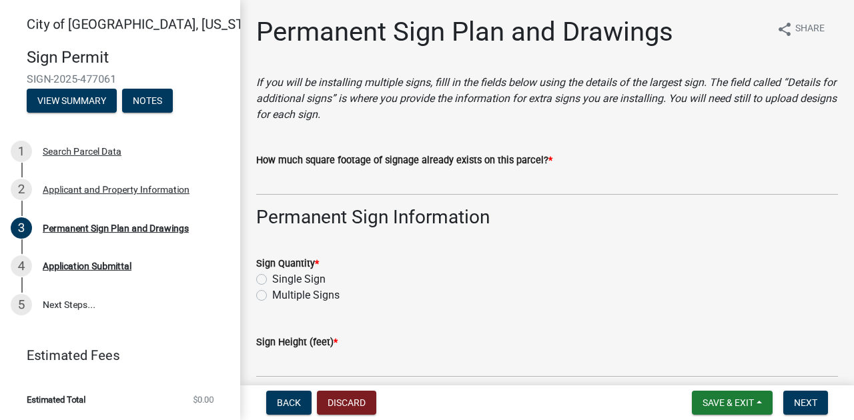
click at [272, 296] on label "Multiple Signs" at bounding box center [305, 296] width 67 height 16
click at [272, 296] on input "Multiple Signs" at bounding box center [276, 292] width 9 height 9
radio input "true"
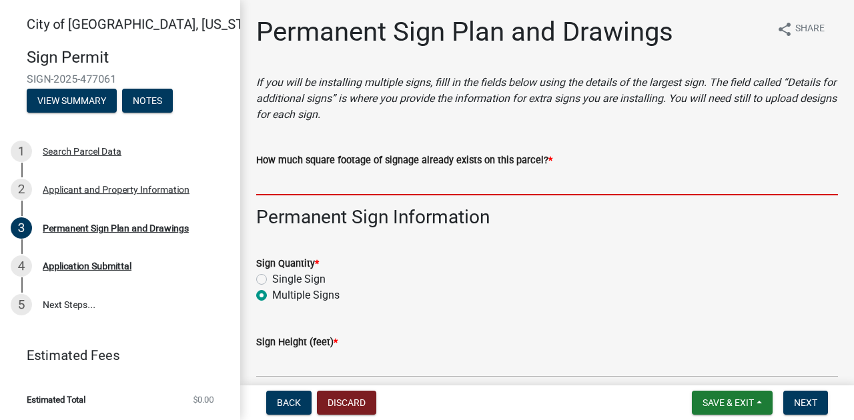
click at [418, 185] on input "How much square footage of signage already exists on this parcel? *" at bounding box center [547, 181] width 582 height 27
type input "N/A"
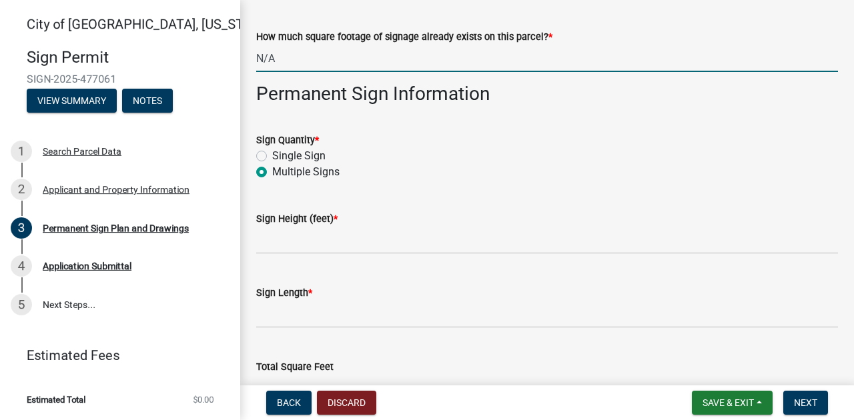
scroll to position [133, 0]
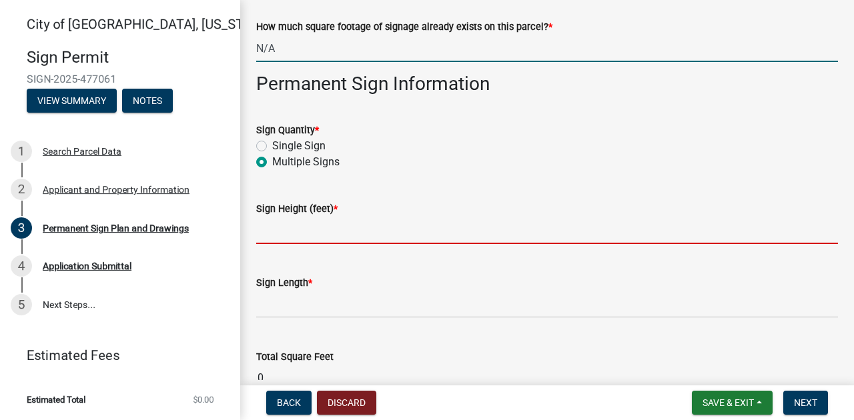
click at [306, 235] on input "text" at bounding box center [547, 230] width 582 height 27
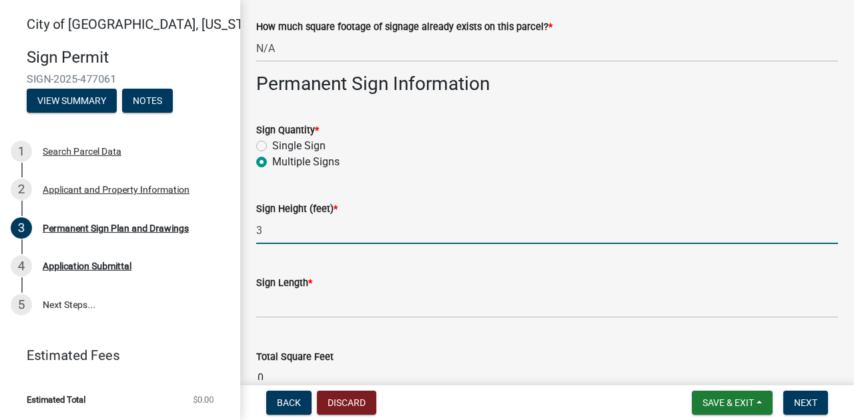
type input "3"
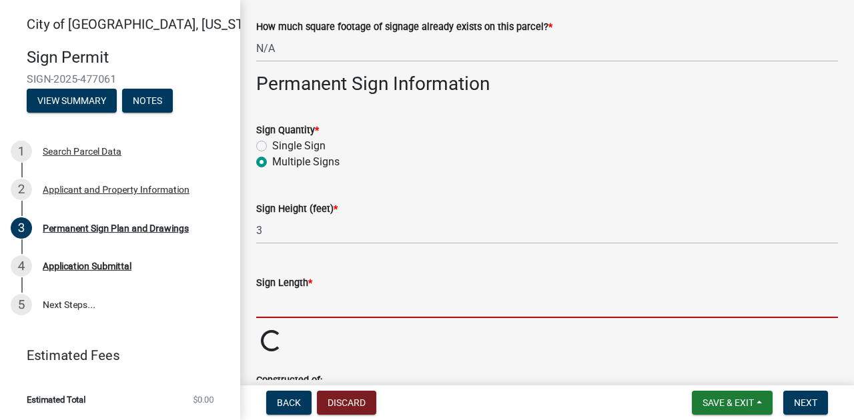
click at [321, 314] on input "text" at bounding box center [547, 304] width 582 height 27
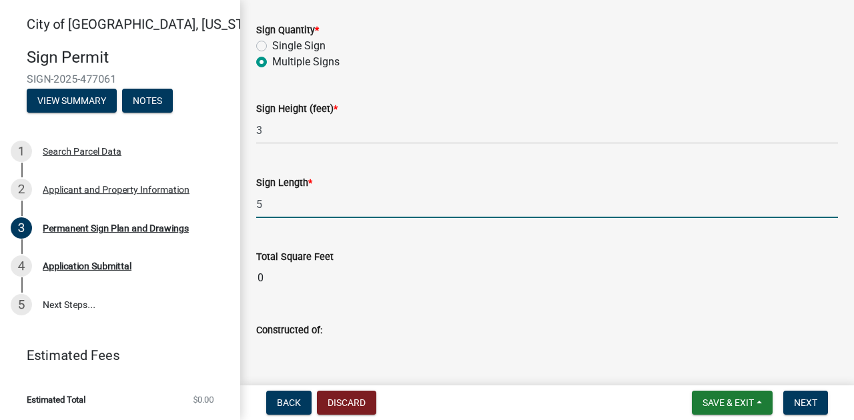
scroll to position [222, 0]
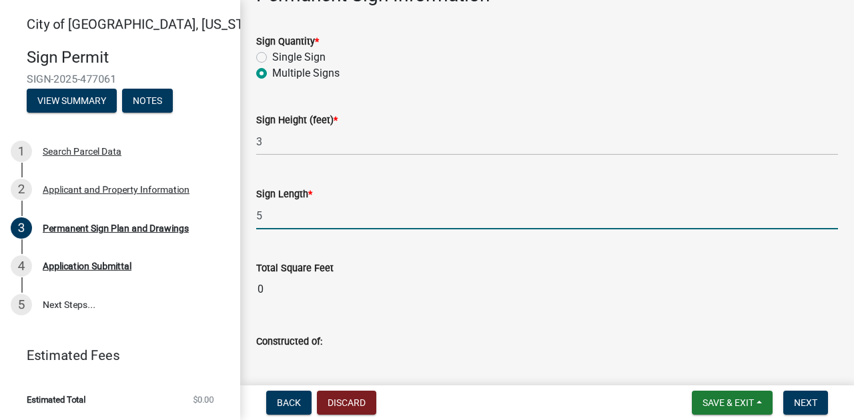
type input "5"
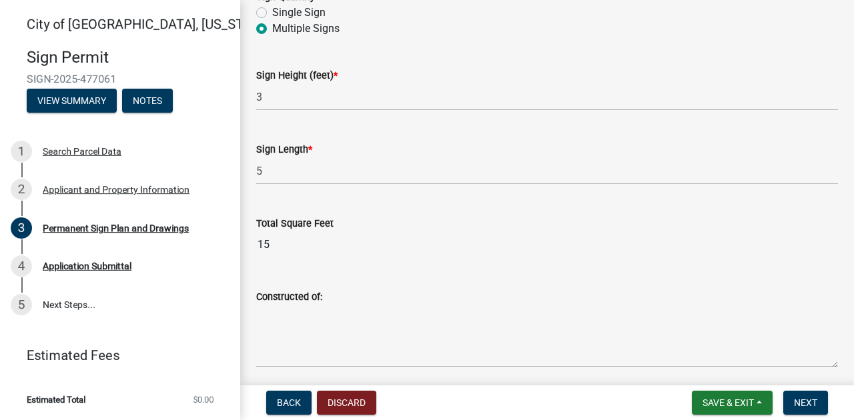
scroll to position [356, 0]
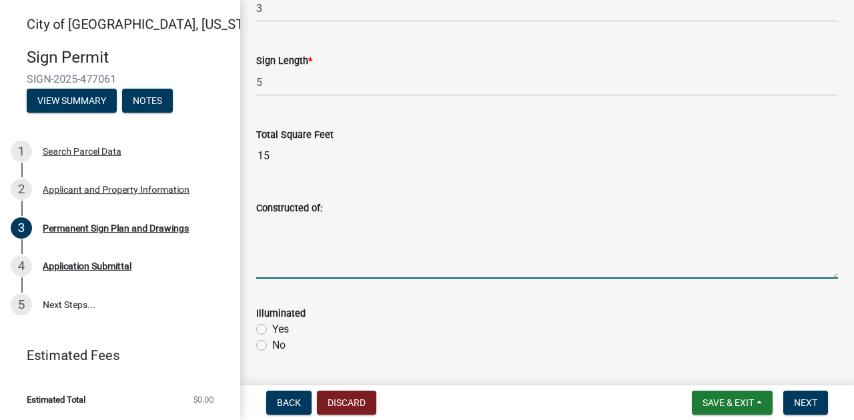
click at [288, 263] on textarea "Constructed of:" at bounding box center [547, 247] width 582 height 63
click at [273, 228] on textarea "Constructed of:" at bounding box center [547, 247] width 582 height 63
type textarea "Aluminum/plastic"
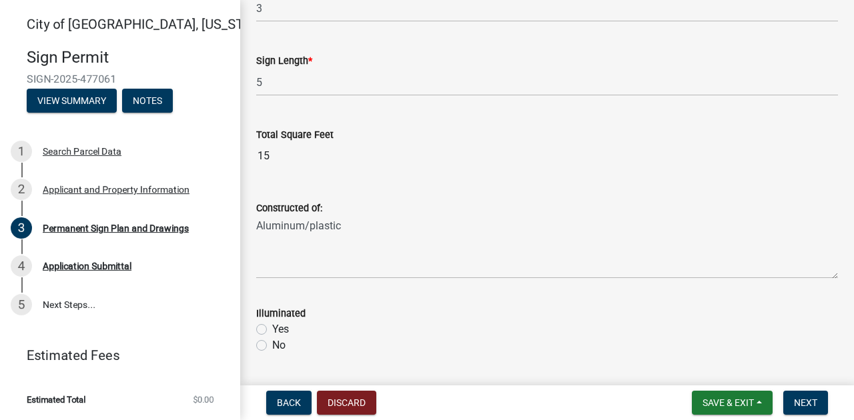
click at [272, 328] on label "Yes" at bounding box center [280, 330] width 17 height 16
click at [272, 328] on input "Yes" at bounding box center [276, 326] width 9 height 9
radio input "true"
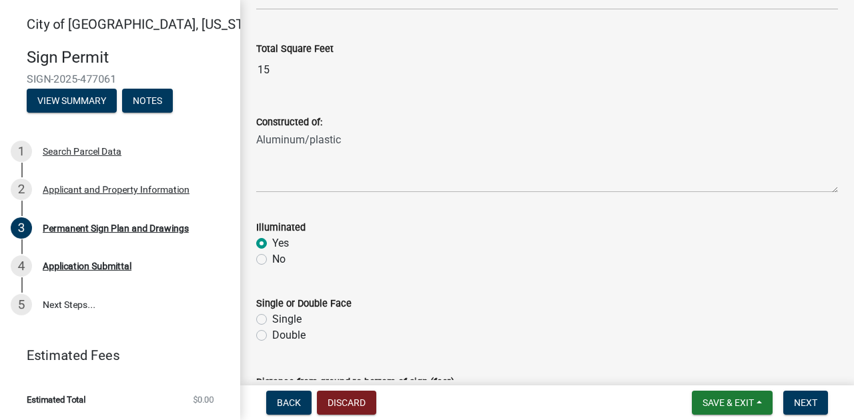
scroll to position [578, 0]
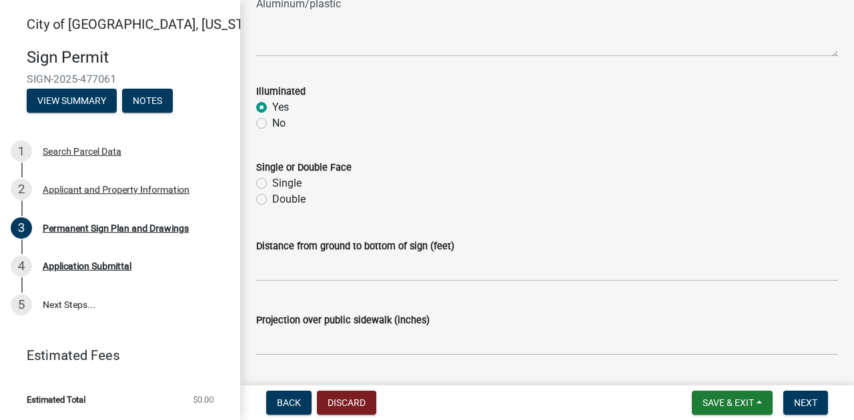
click at [272, 181] on label "Single" at bounding box center [286, 183] width 29 height 16
click at [272, 181] on input "Single" at bounding box center [276, 179] width 9 height 9
radio input "true"
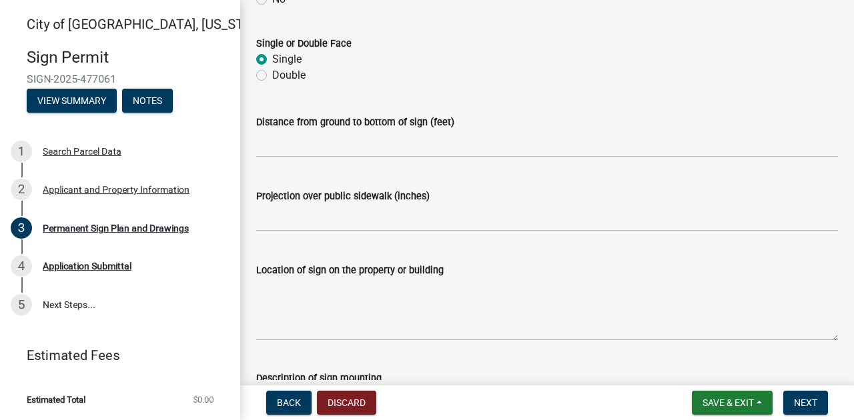
scroll to position [711, 0]
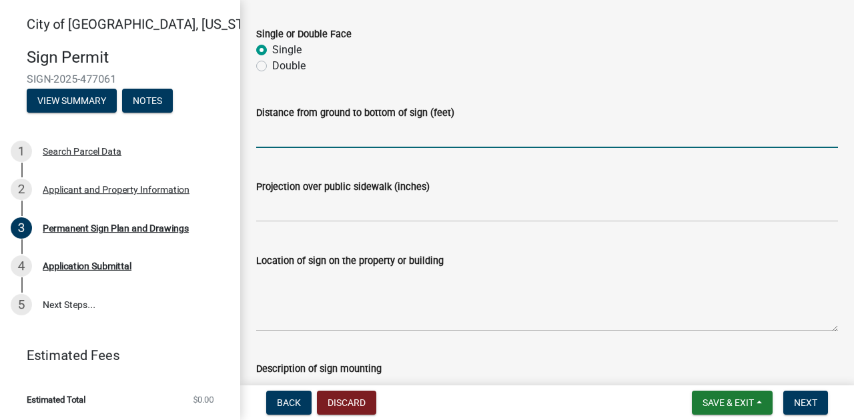
click at [303, 136] on input "text" at bounding box center [547, 134] width 582 height 27
click at [288, 131] on input "text" at bounding box center [547, 134] width 582 height 27
type input "6"
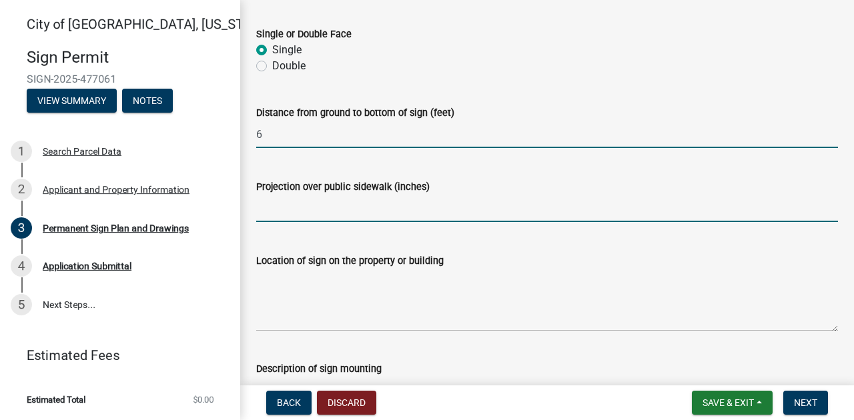
click at [291, 213] on input "text" at bounding box center [547, 208] width 582 height 27
type input "0"
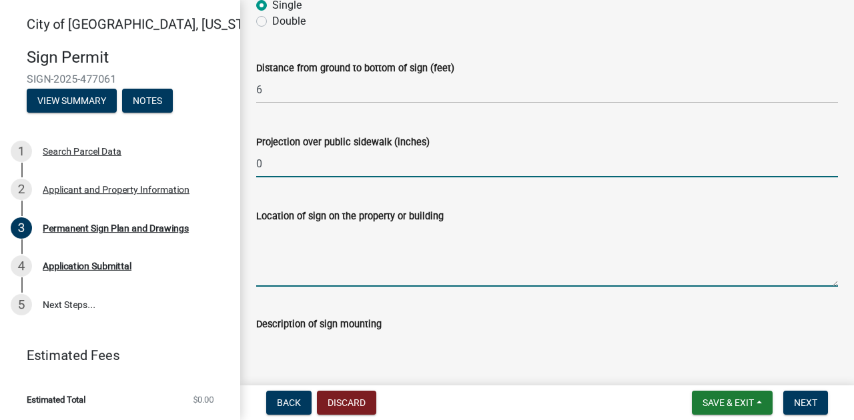
click at [319, 273] on textarea "Location of sign on the property or building" at bounding box center [547, 255] width 582 height 63
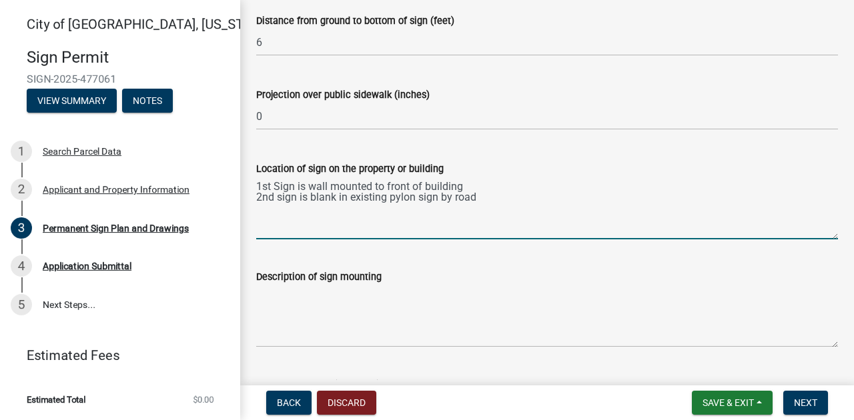
scroll to position [889, 0]
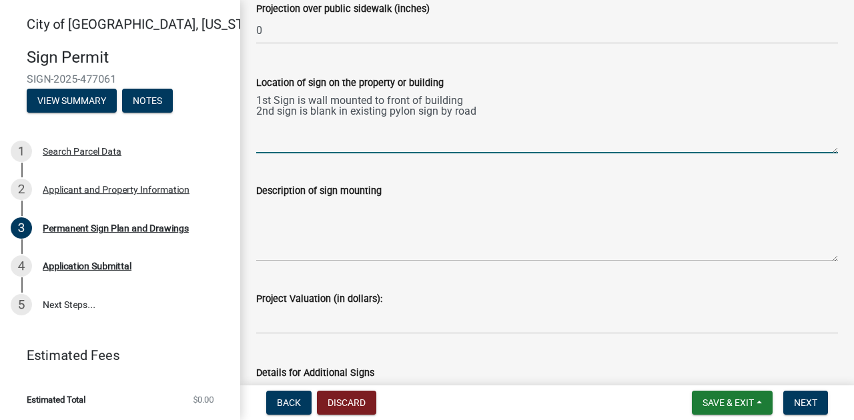
type textarea "1st Sign is wall mounted to front of building 2nd sign is blank in existing pyl…"
click at [320, 229] on textarea "Description of sign mounting" at bounding box center [547, 230] width 582 height 63
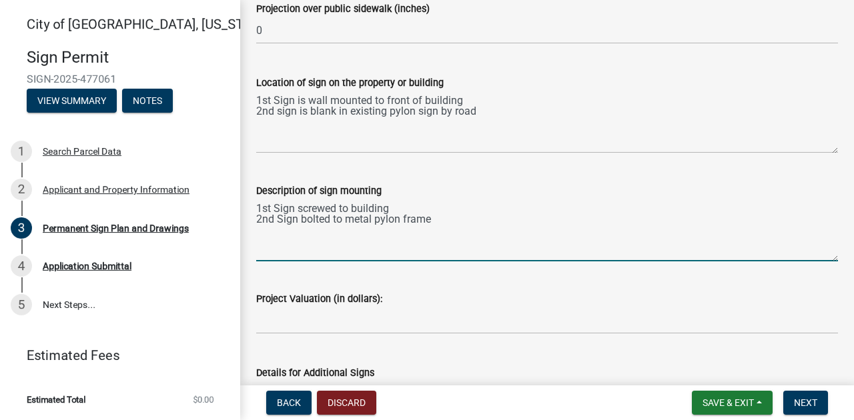
type textarea "1st Sign screwed to building 2nd Sign bolted to metal pylon frame"
click at [340, 316] on input "text" at bounding box center [547, 320] width 582 height 27
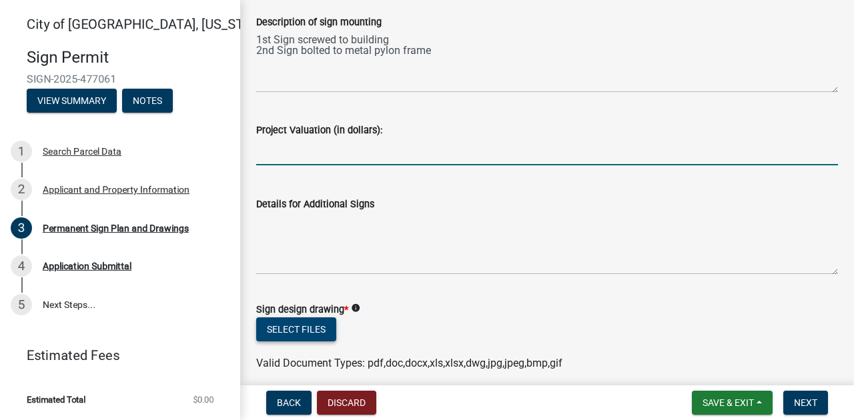
scroll to position [1111, 0]
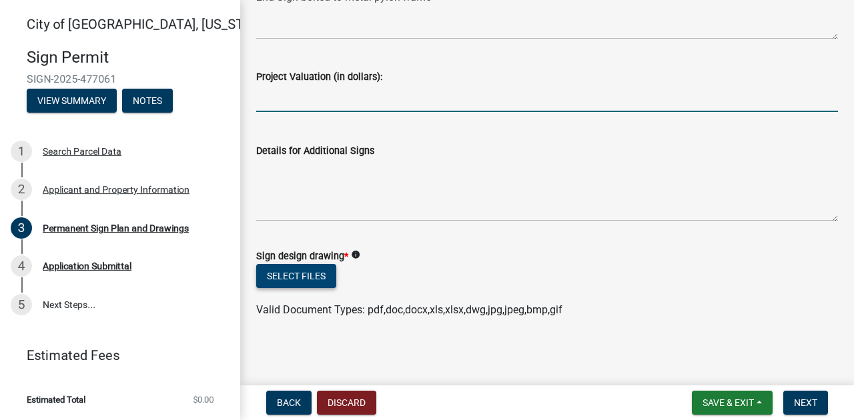
click at [311, 277] on button "Select files" at bounding box center [296, 276] width 80 height 24
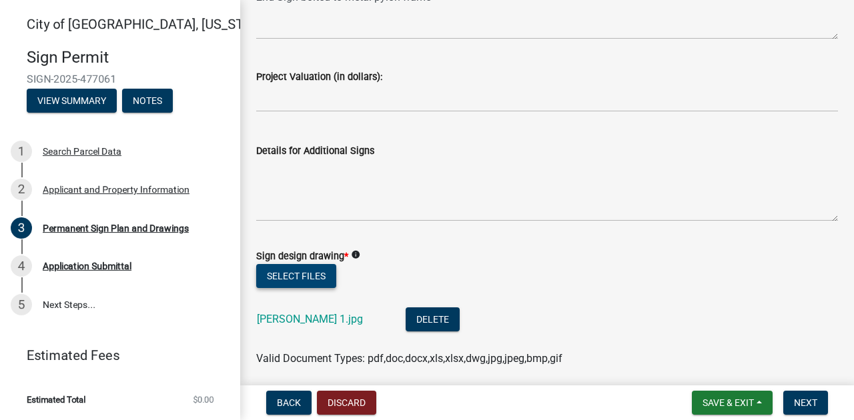
click at [300, 271] on button "Select files" at bounding box center [296, 276] width 80 height 24
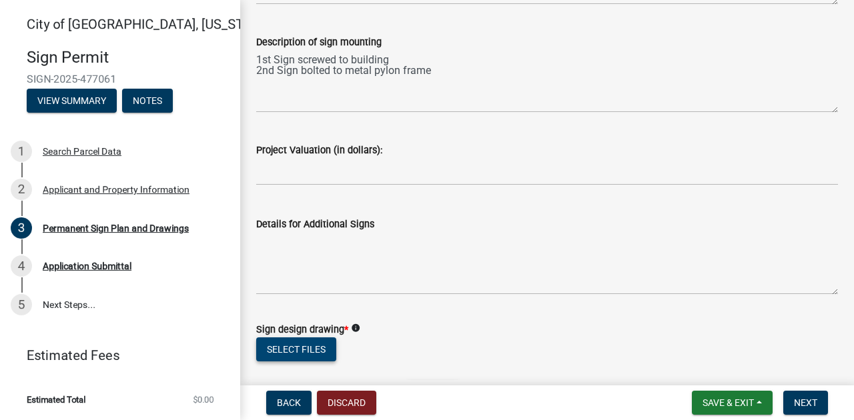
scroll to position [987, 0]
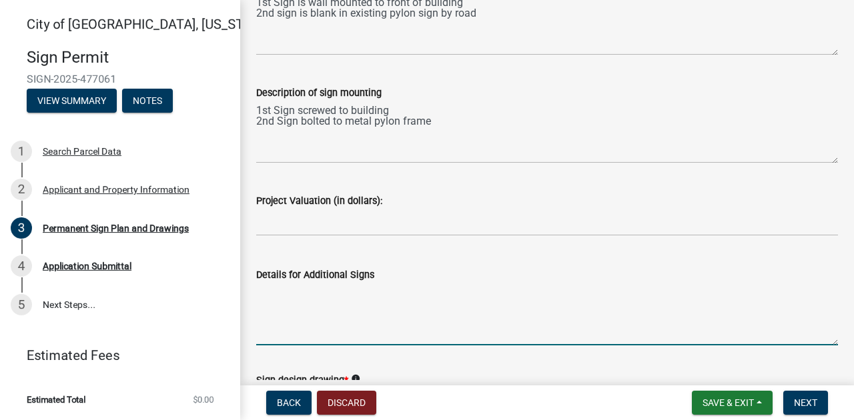
click at [288, 319] on textarea "Details for Additional Signs" at bounding box center [547, 314] width 582 height 63
click at [312, 307] on textarea "1st sign is led lit 3x5 wall sign 2nd sign is" at bounding box center [547, 314] width 582 height 63
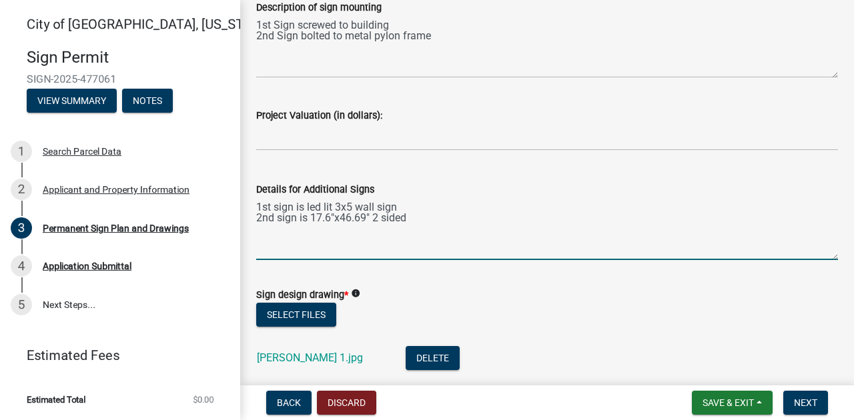
scroll to position [1210, 0]
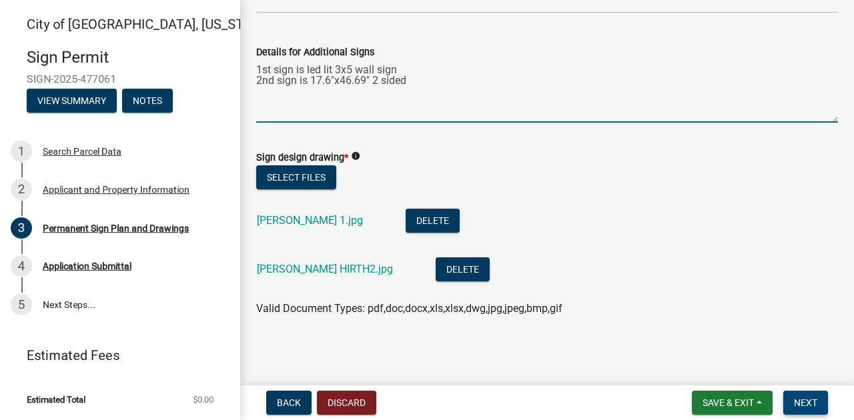
type textarea "1st sign is led lit 3x5 wall sign 2nd sign is 17.6"x46.69" 2 sided"
click at [796, 398] on span "Next" at bounding box center [805, 403] width 23 height 11
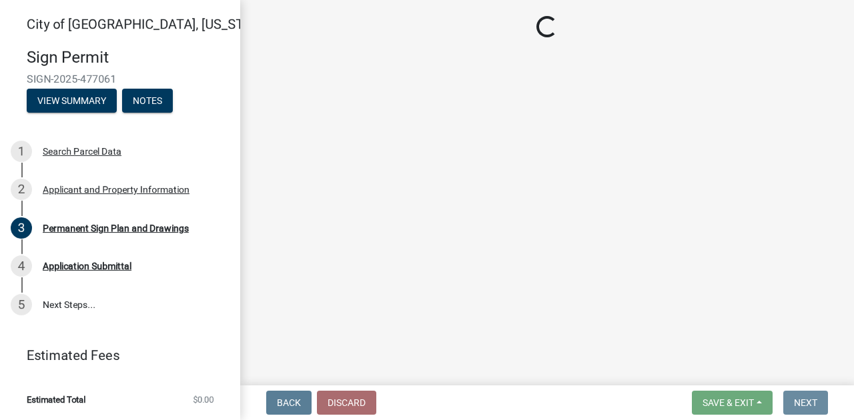
scroll to position [0, 0]
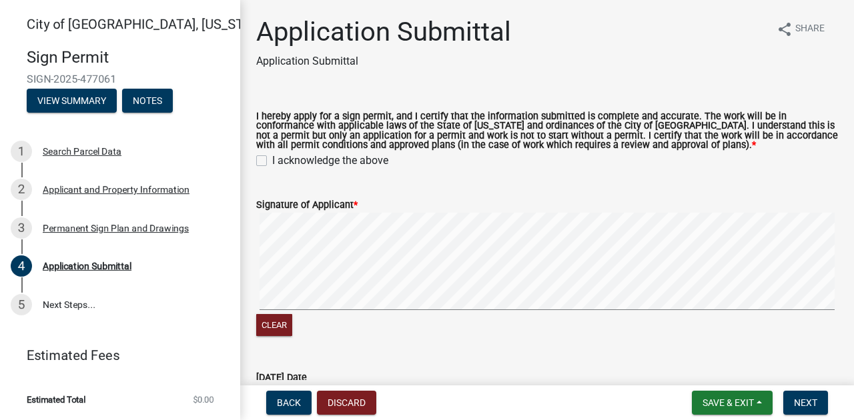
click at [272, 161] on label "I acknowledge the above" at bounding box center [330, 161] width 116 height 16
click at [272, 161] on input "I acknowledge the above" at bounding box center [276, 157] width 9 height 9
checkbox input "true"
click at [808, 403] on span "Next" at bounding box center [805, 403] width 23 height 11
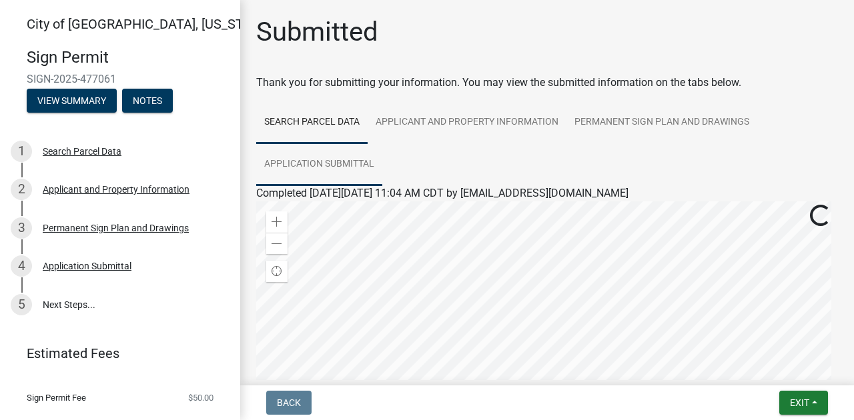
scroll to position [89, 0]
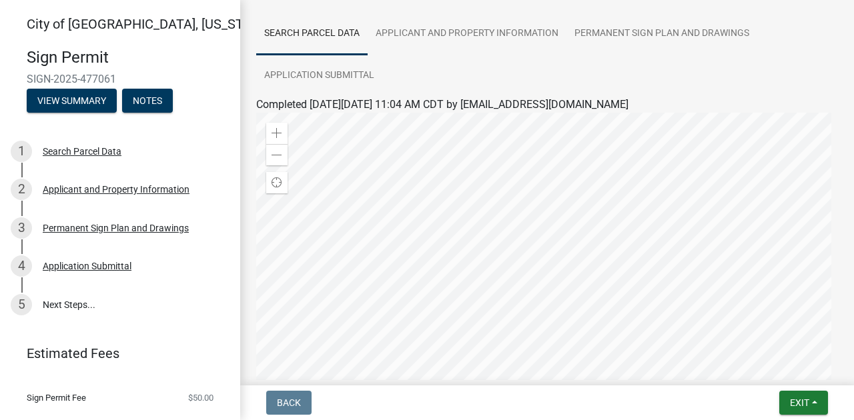
click at [480, 264] on div at bounding box center [547, 280] width 582 height 334
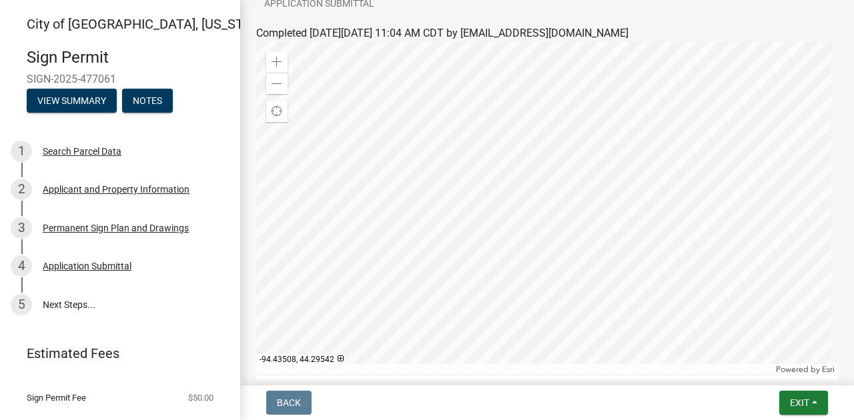
scroll to position [177, 0]
